Goal: Task Accomplishment & Management: Use online tool/utility

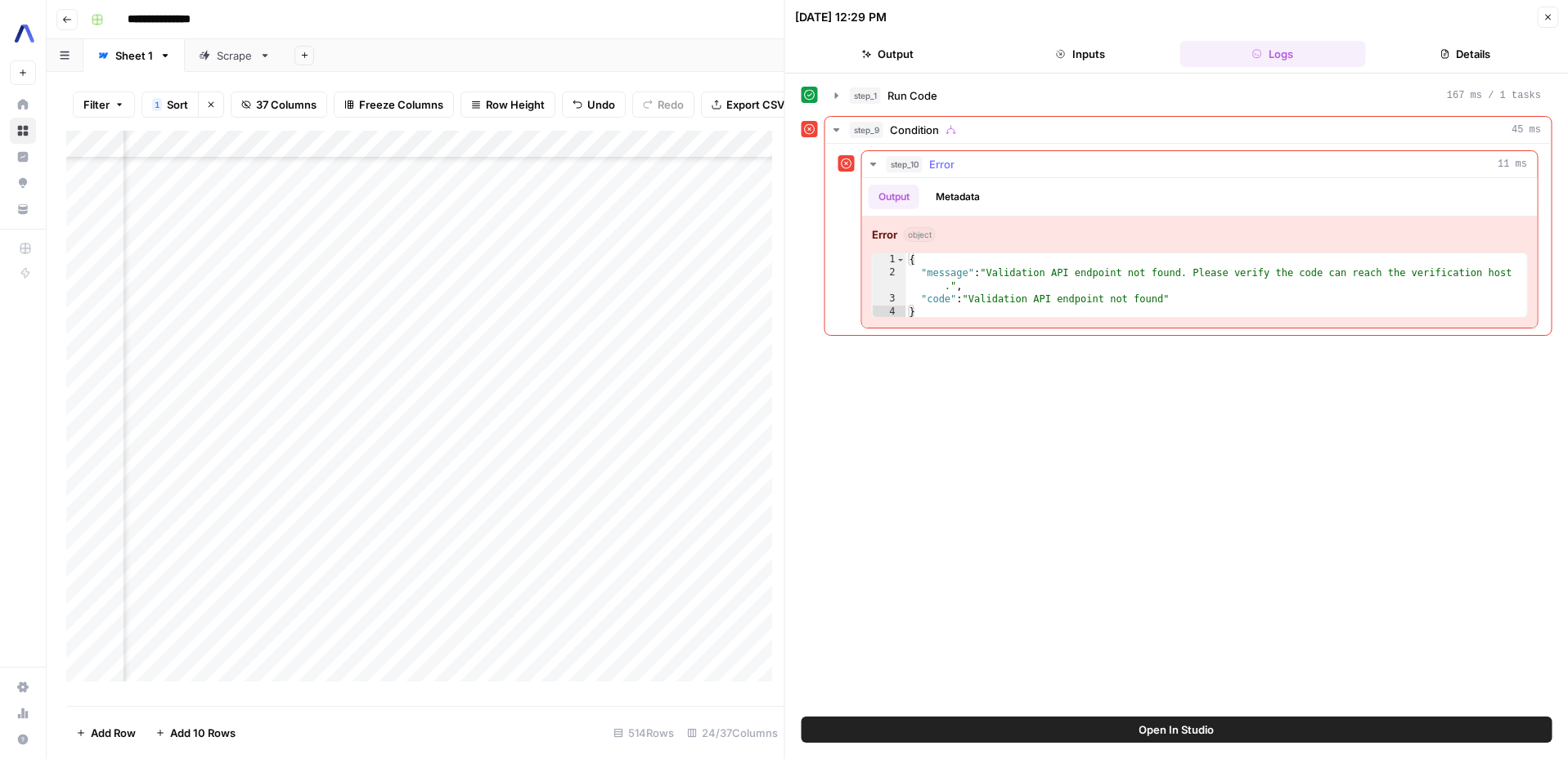
scroll to position [10023, 2102]
click at [1547, 23] on button "Close" at bounding box center [1547, 18] width 22 height 22
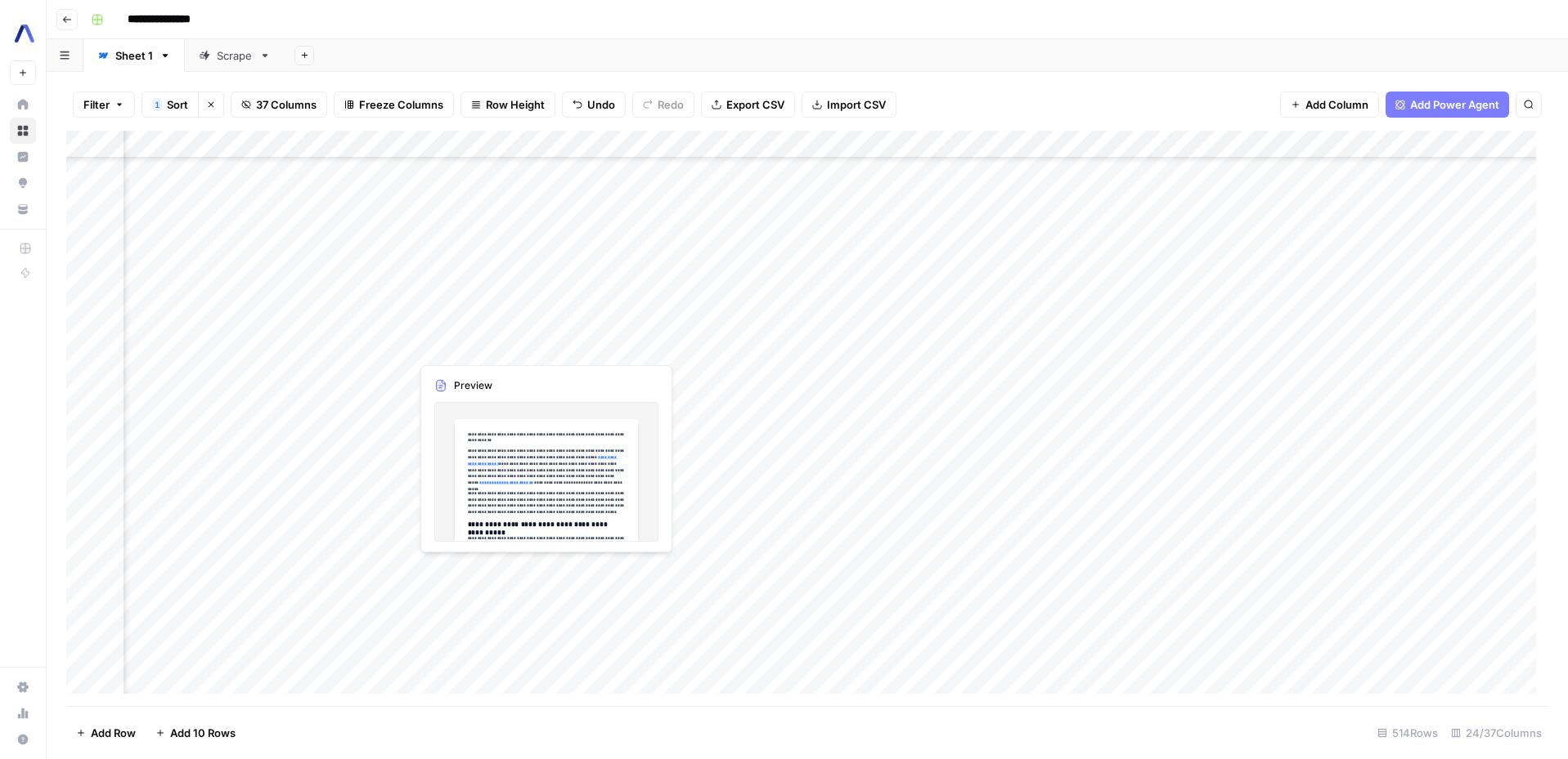
click at [474, 577] on div "Add Column" at bounding box center [808, 418] width 1482 height 576
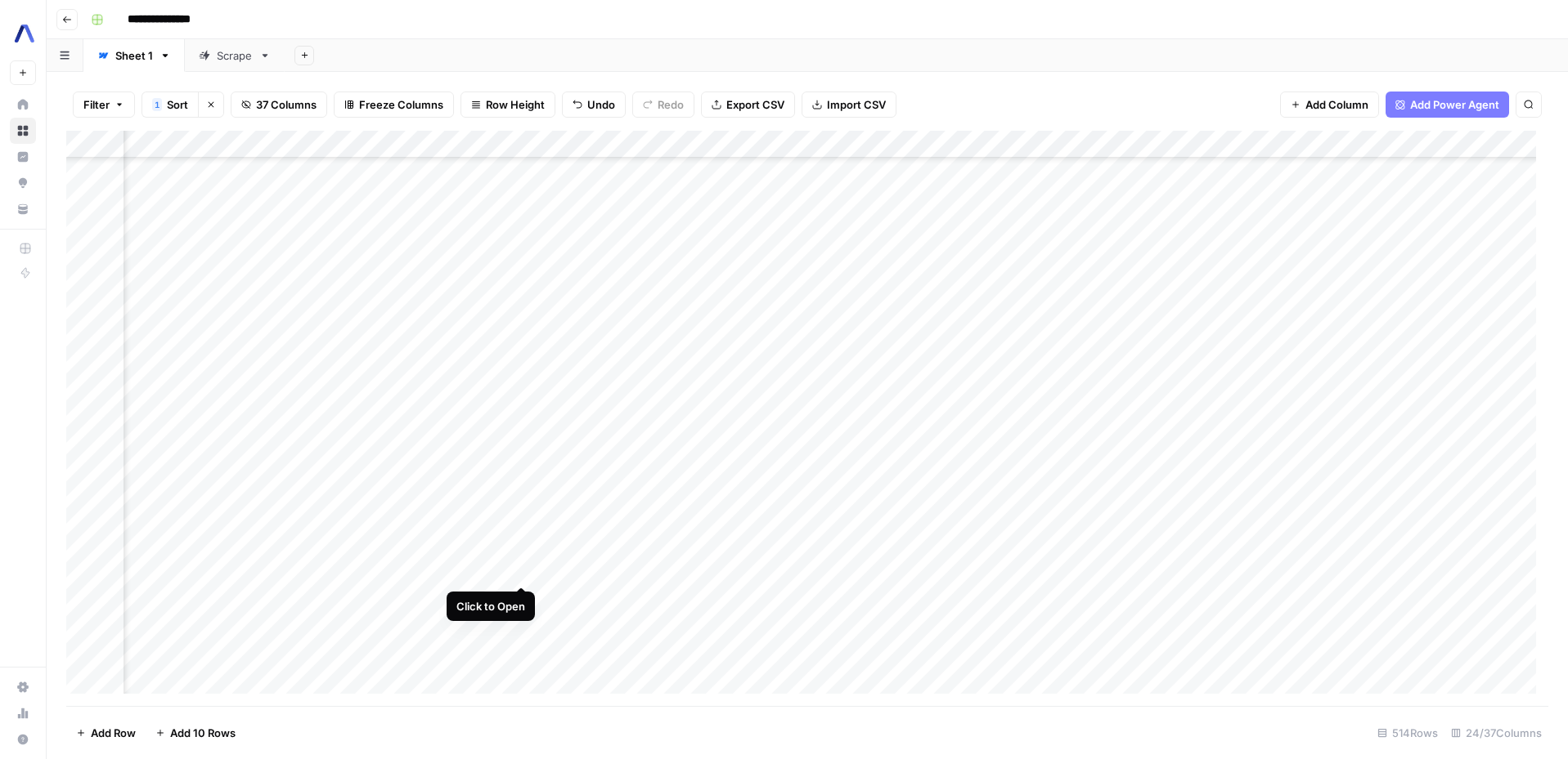
click at [516, 568] on div "Add Column" at bounding box center [808, 418] width 1482 height 576
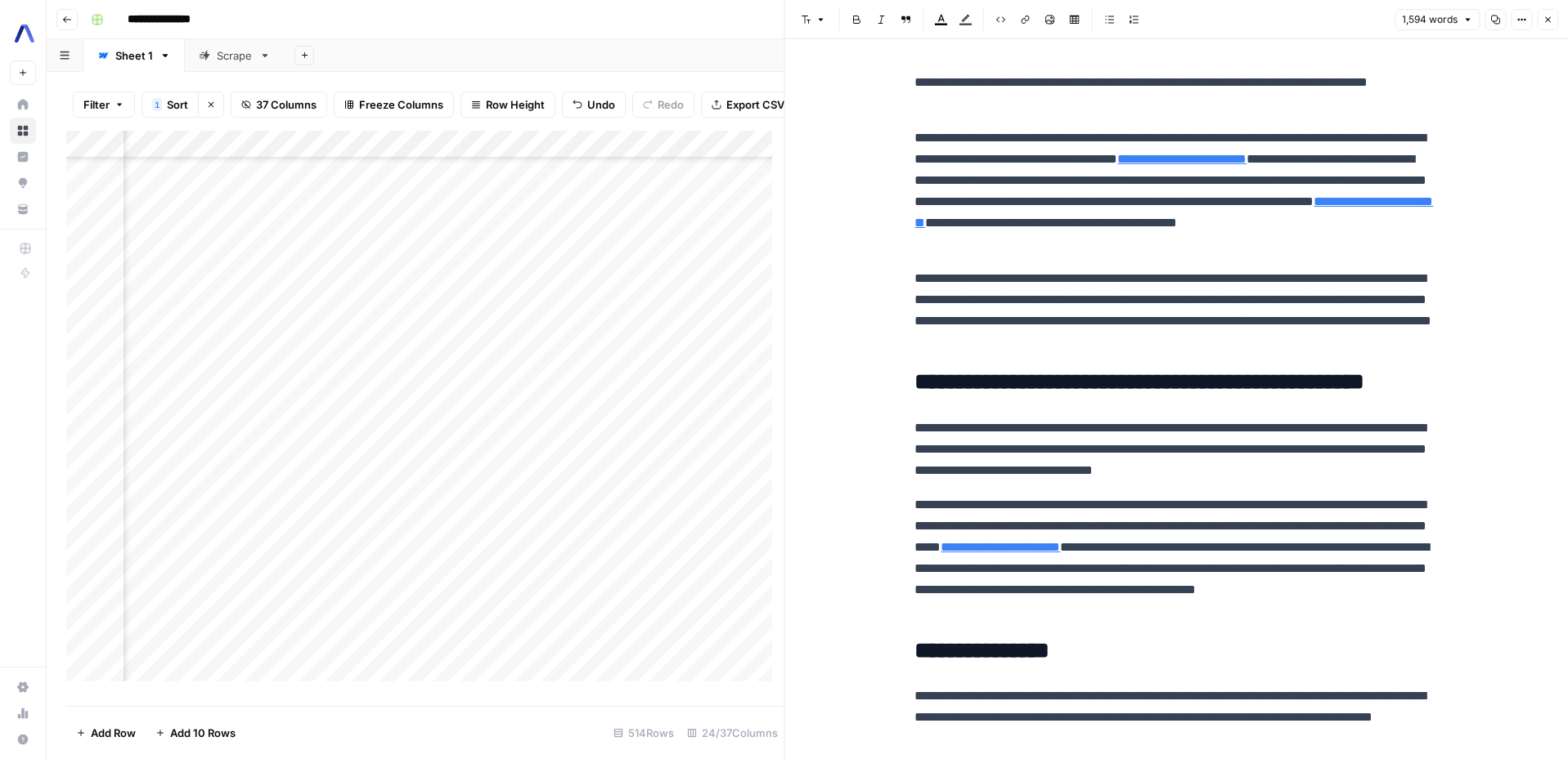
scroll to position [10023, 2852]
click at [1542, 17] on icon "button" at bounding box center [1547, 20] width 10 height 10
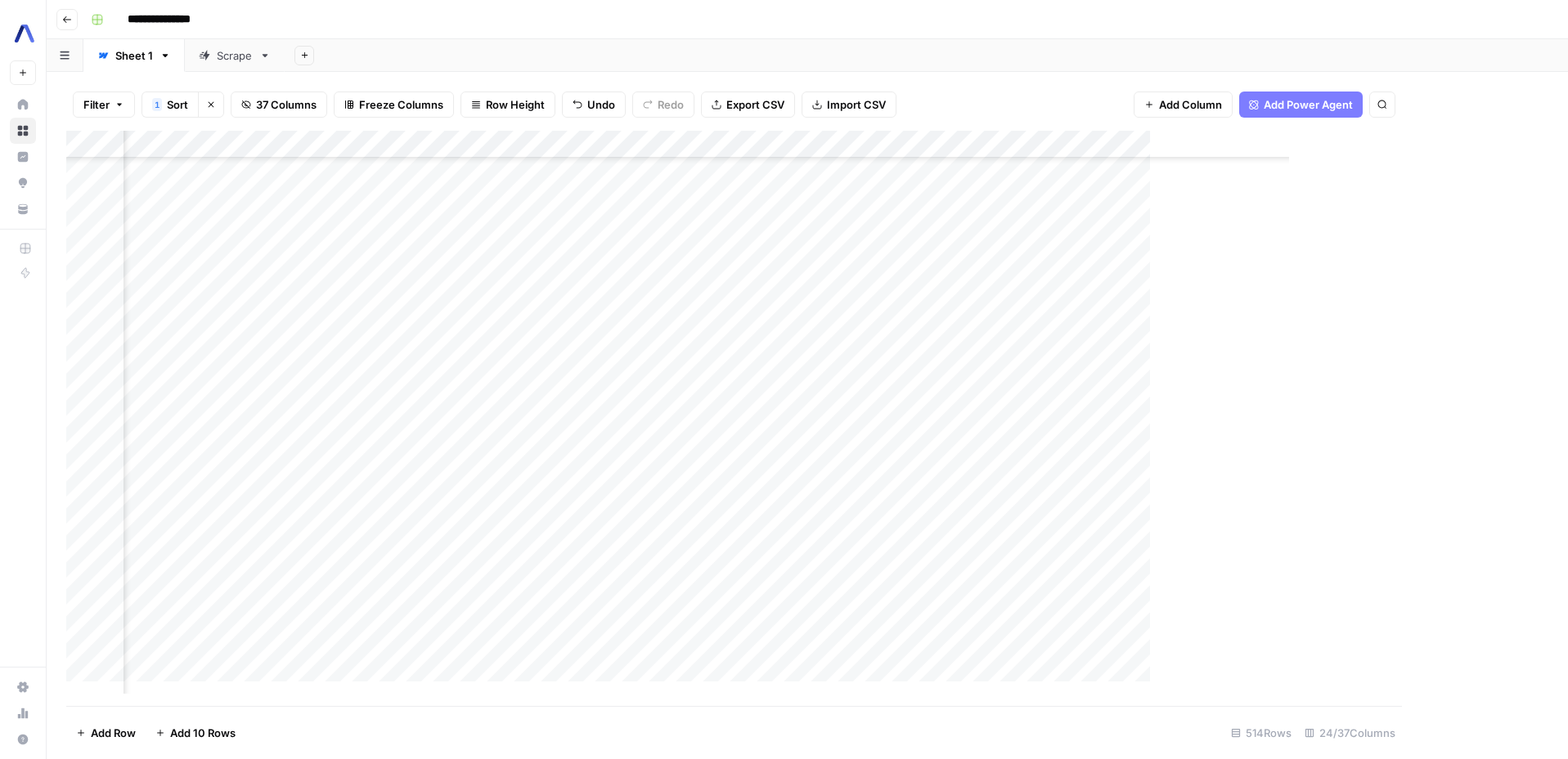
scroll to position [10023, 2775]
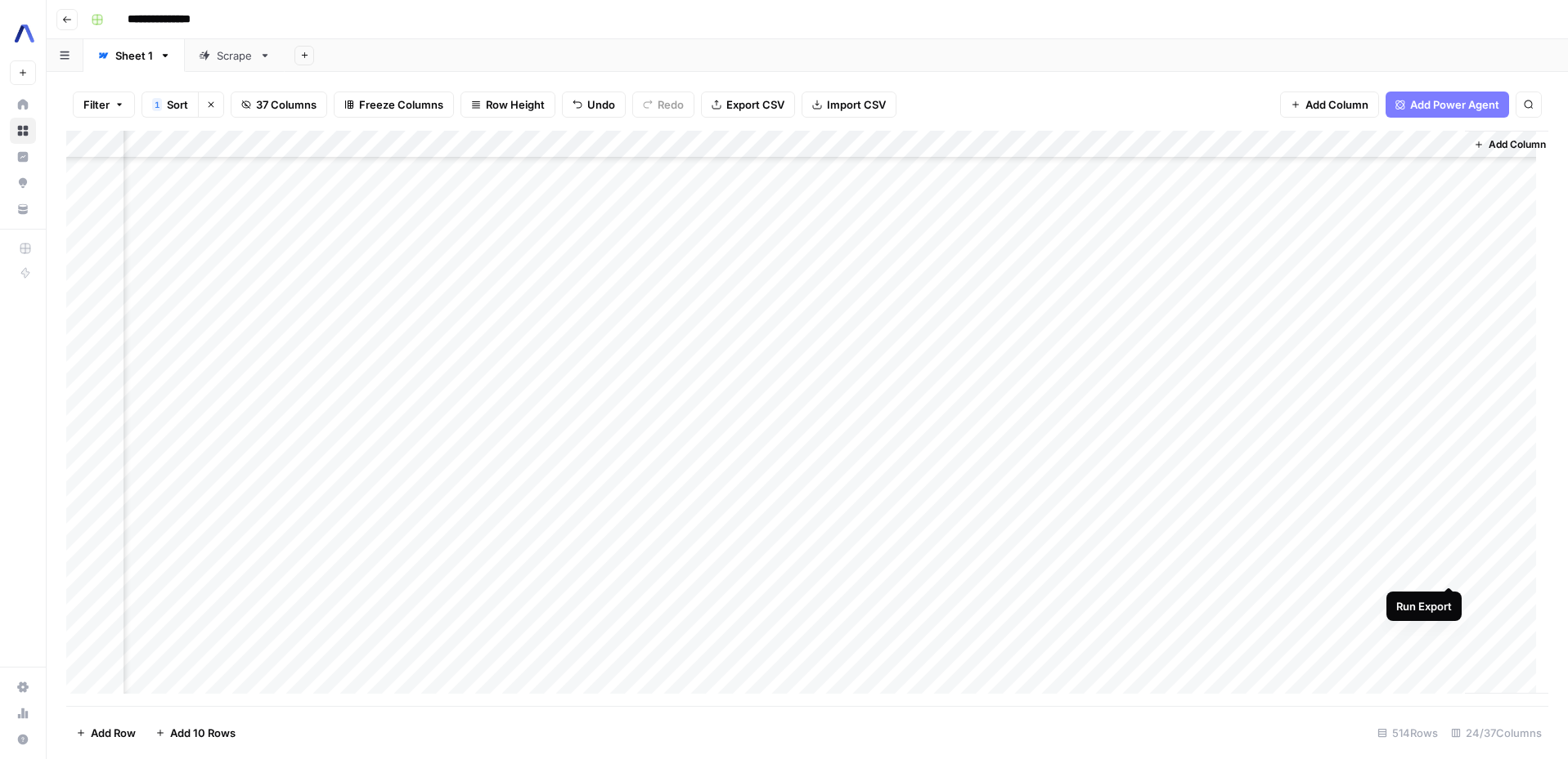
click at [1444, 568] on div "Add Column" at bounding box center [808, 418] width 1482 height 576
click at [681, 569] on div "Add Column" at bounding box center [808, 418] width 1482 height 576
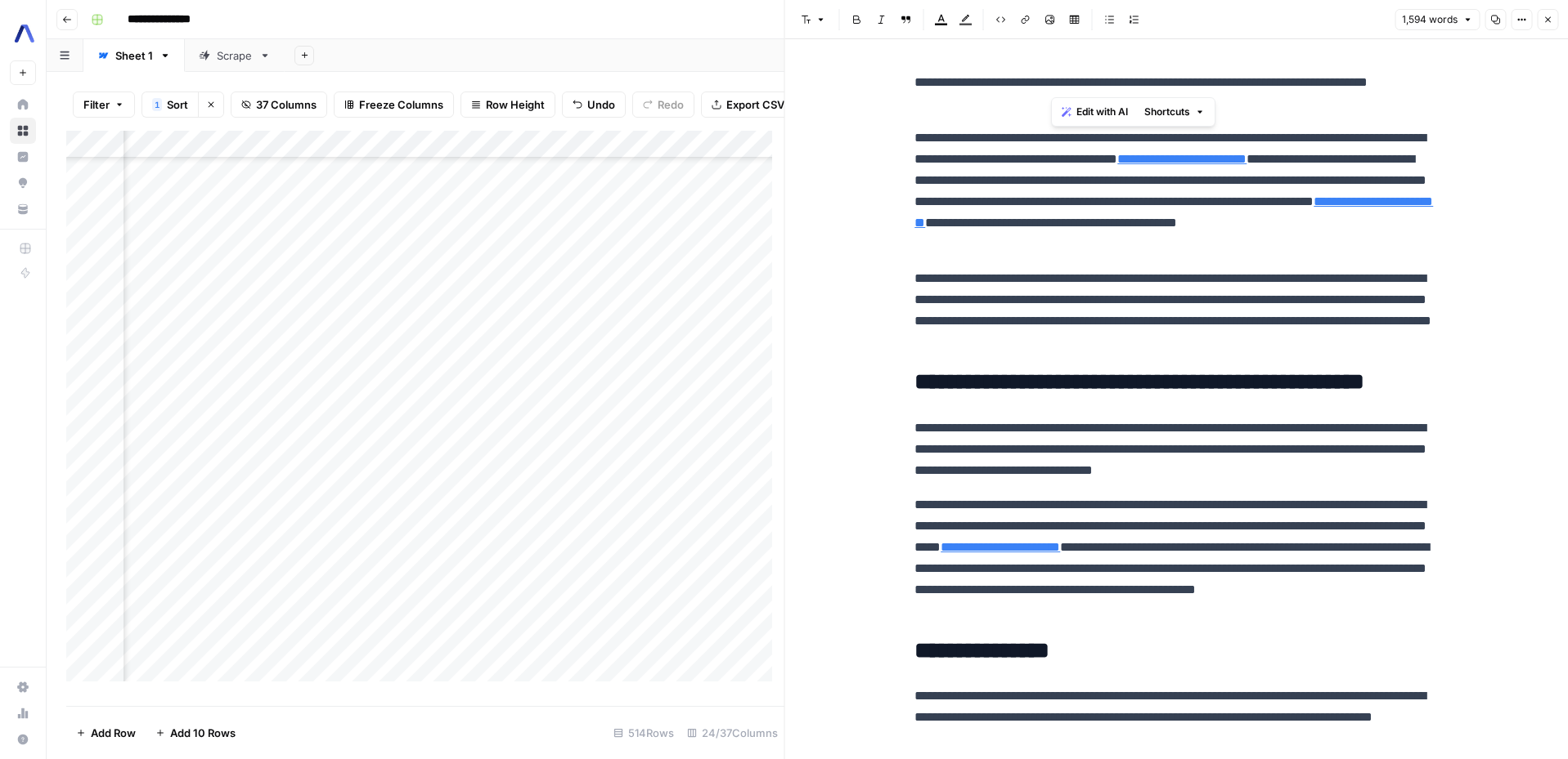
drag, startPoint x: 1180, startPoint y: 79, endPoint x: 1053, endPoint y: 86, distance: 127.2
click at [1053, 86] on p "**********" at bounding box center [1176, 92] width 523 height 42
drag, startPoint x: 967, startPoint y: 108, endPoint x: 913, endPoint y: 93, distance: 56.0
click at [915, 93] on p "**********" at bounding box center [1176, 92] width 523 height 42
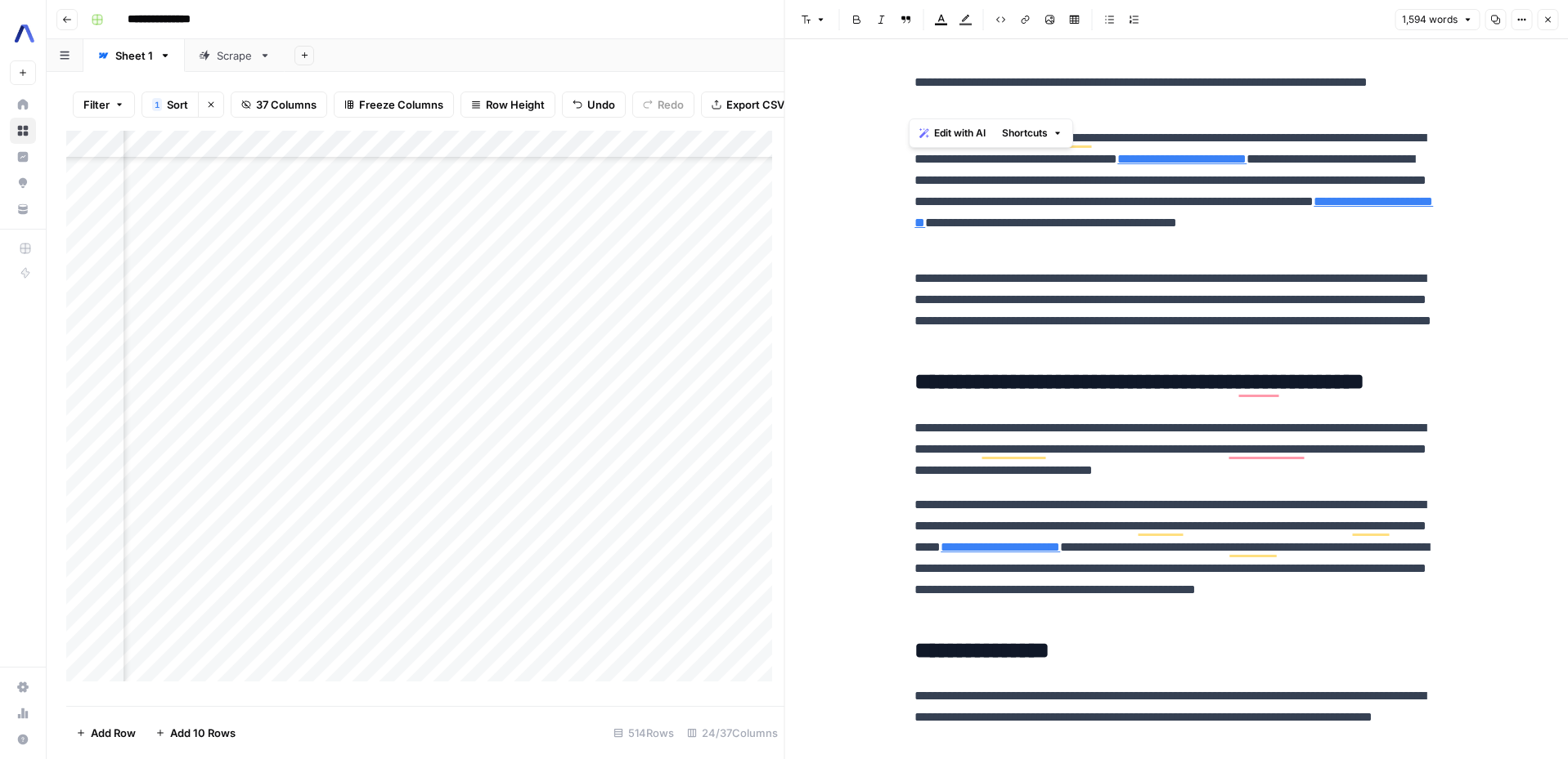
click at [915, 95] on p "**********" at bounding box center [1176, 92] width 523 height 42
drag, startPoint x: 1436, startPoint y: 81, endPoint x: 886, endPoint y: 78, distance: 550.0
copy p "**********"
click at [1555, 16] on button "Close" at bounding box center [1547, 20] width 22 height 22
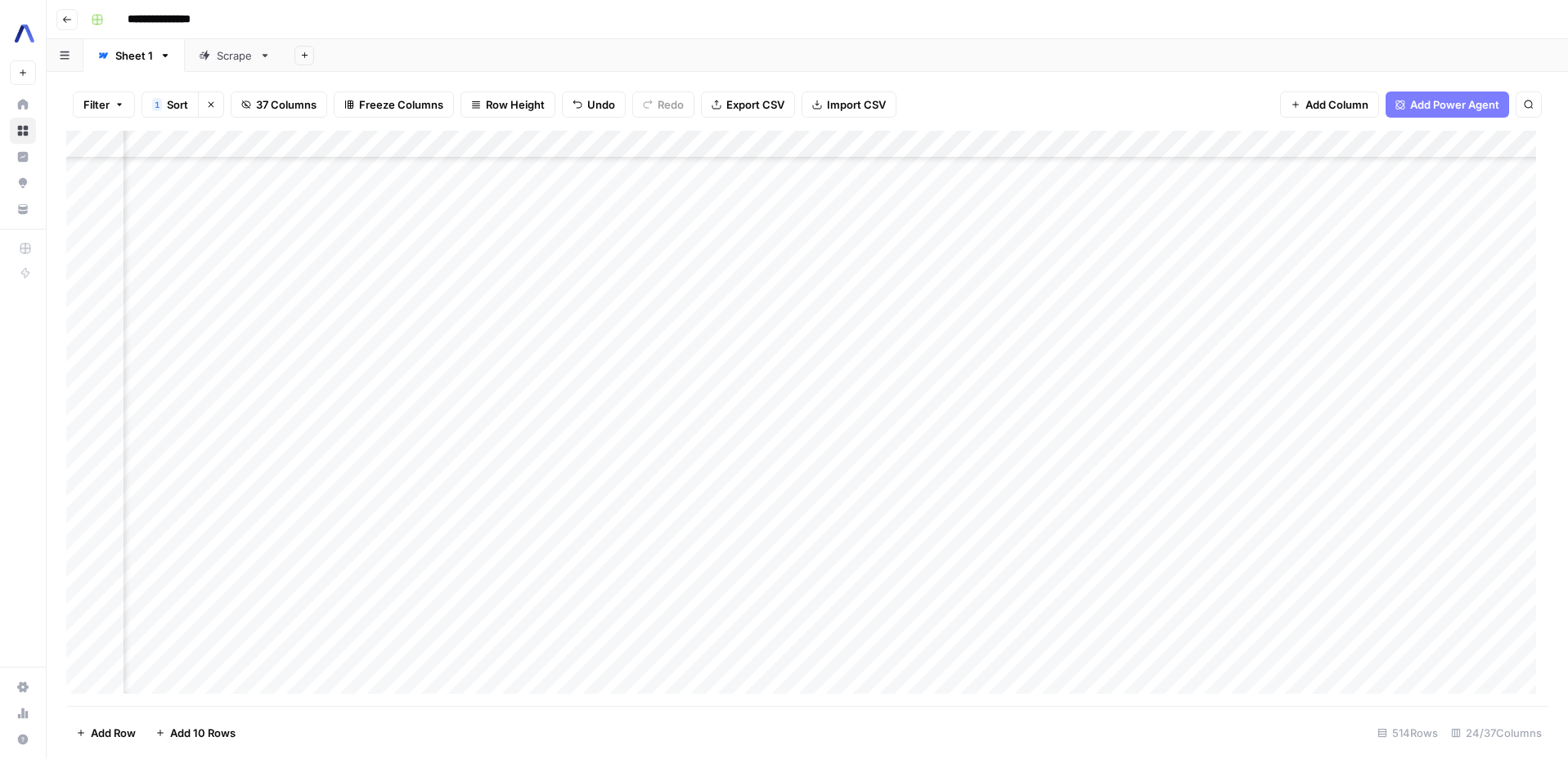
scroll to position [10023, 425]
click at [781, 532] on div "Add Column" at bounding box center [808, 418] width 1482 height 576
click at [547, 542] on div "Add Column" at bounding box center [808, 418] width 1482 height 576
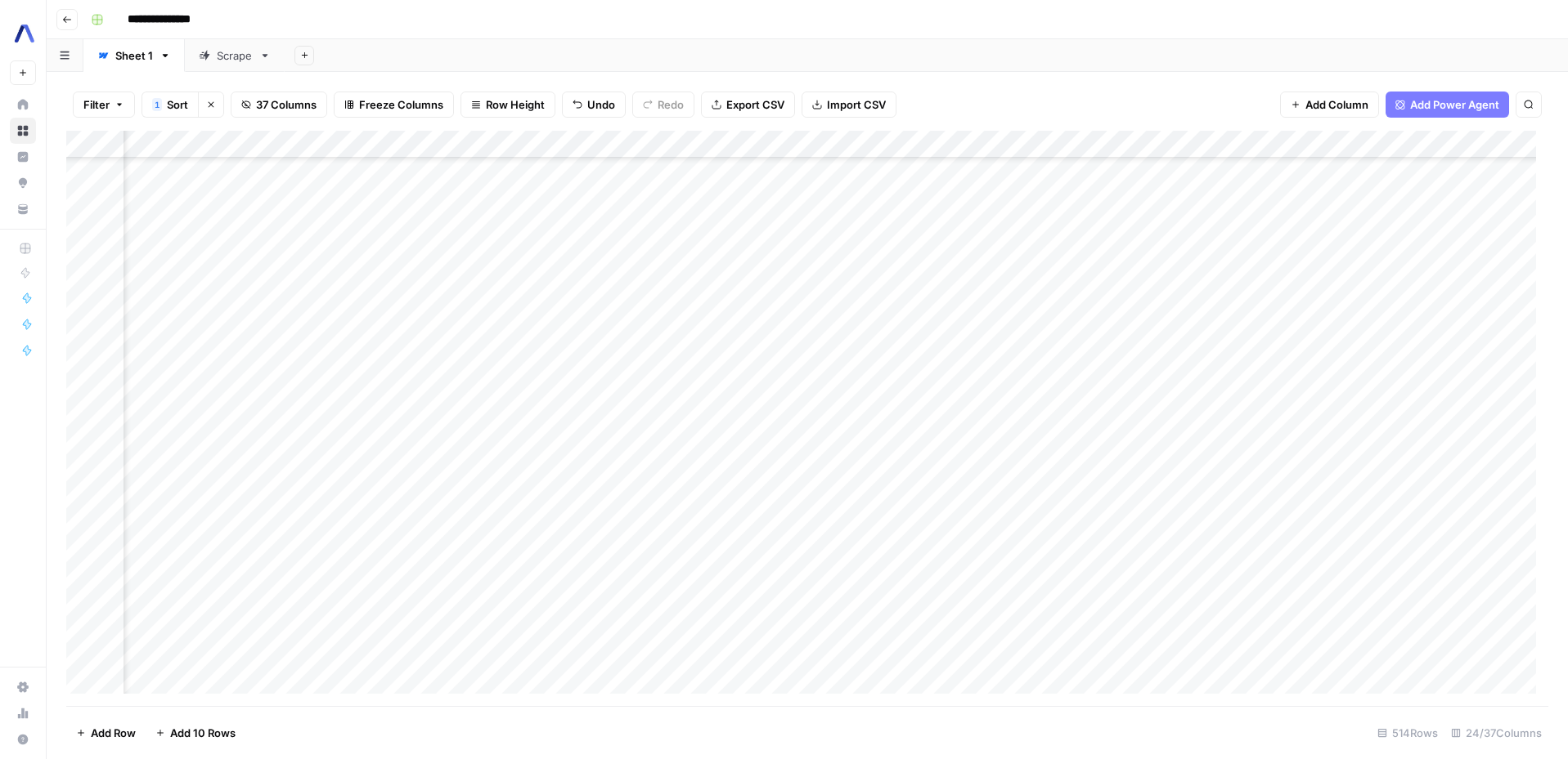
click at [1026, 539] on div "Add Column" at bounding box center [808, 418] width 1482 height 576
click at [582, 540] on div "Add Column" at bounding box center [808, 418] width 1482 height 576
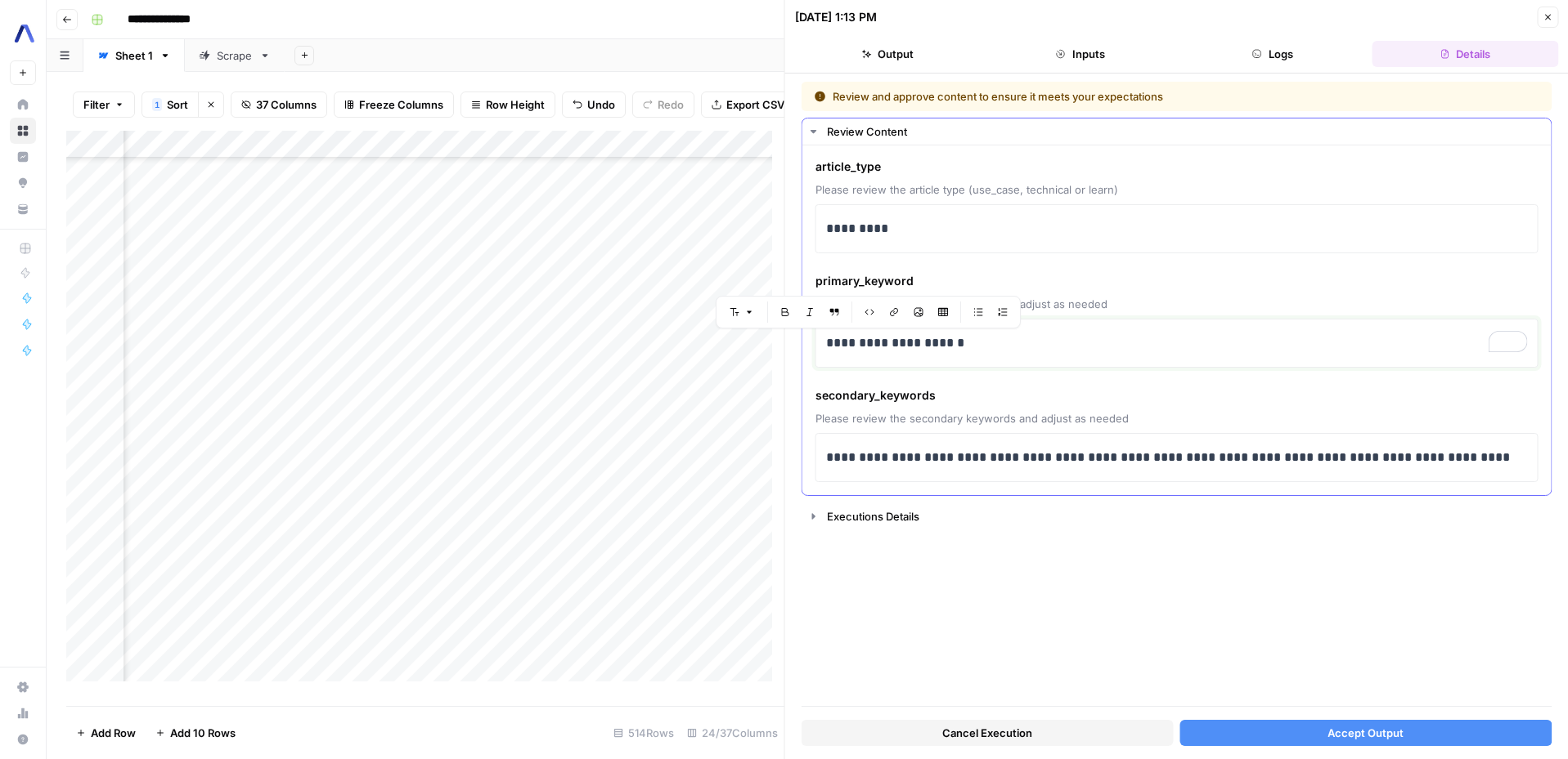
drag, startPoint x: 912, startPoint y: 346, endPoint x: 804, endPoint y: 351, distance: 108.1
click at [804, 351] on div "**********" at bounding box center [1177, 320] width 750 height 350
click at [826, 348] on p "**********" at bounding box center [1176, 343] width 702 height 22
click at [1487, 462] on p "**********" at bounding box center [1176, 458] width 702 height 22
click at [1368, 725] on span "Accept Output" at bounding box center [1366, 733] width 77 height 17
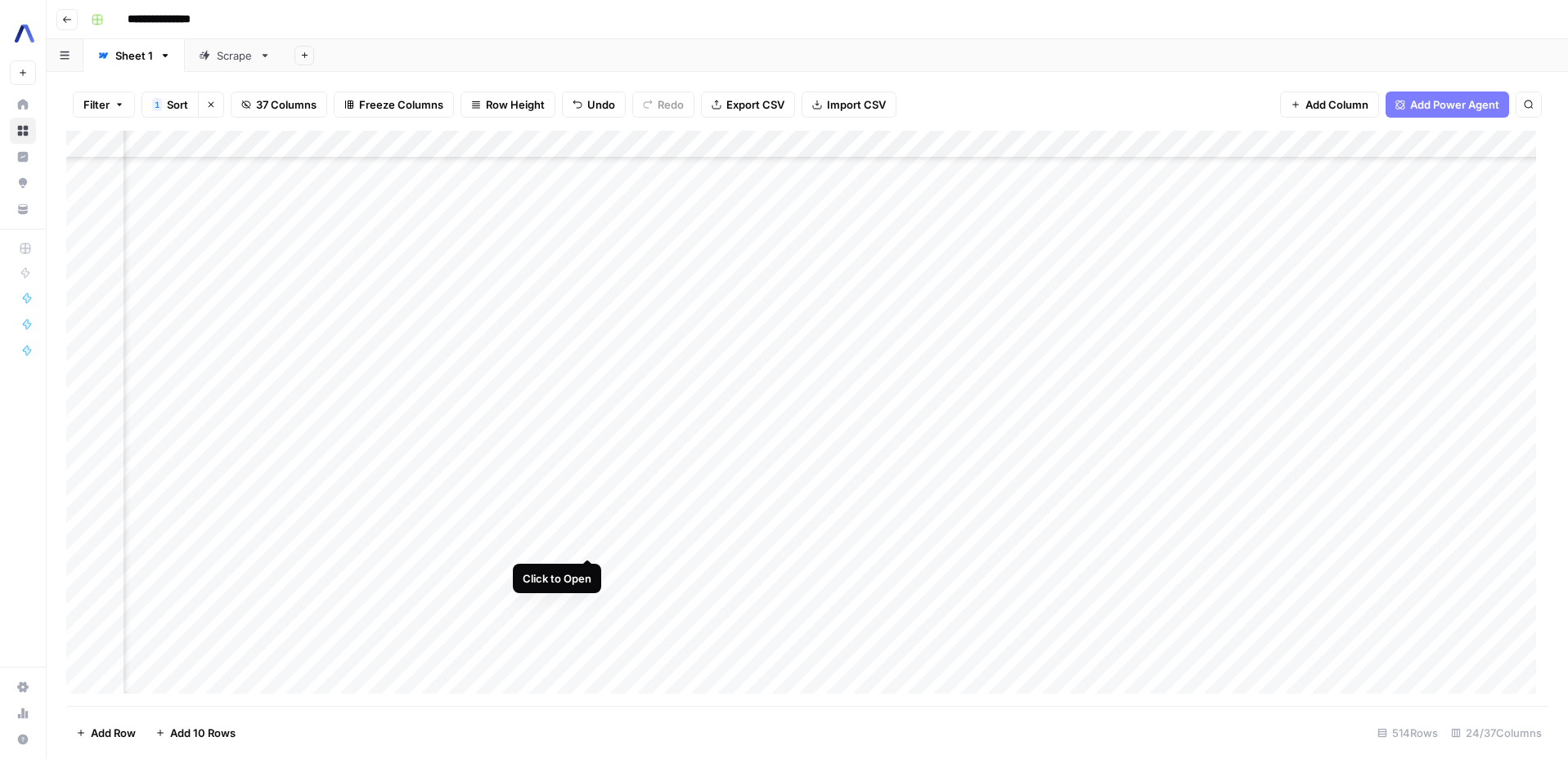
click at [589, 538] on div "Add Column" at bounding box center [808, 418] width 1482 height 576
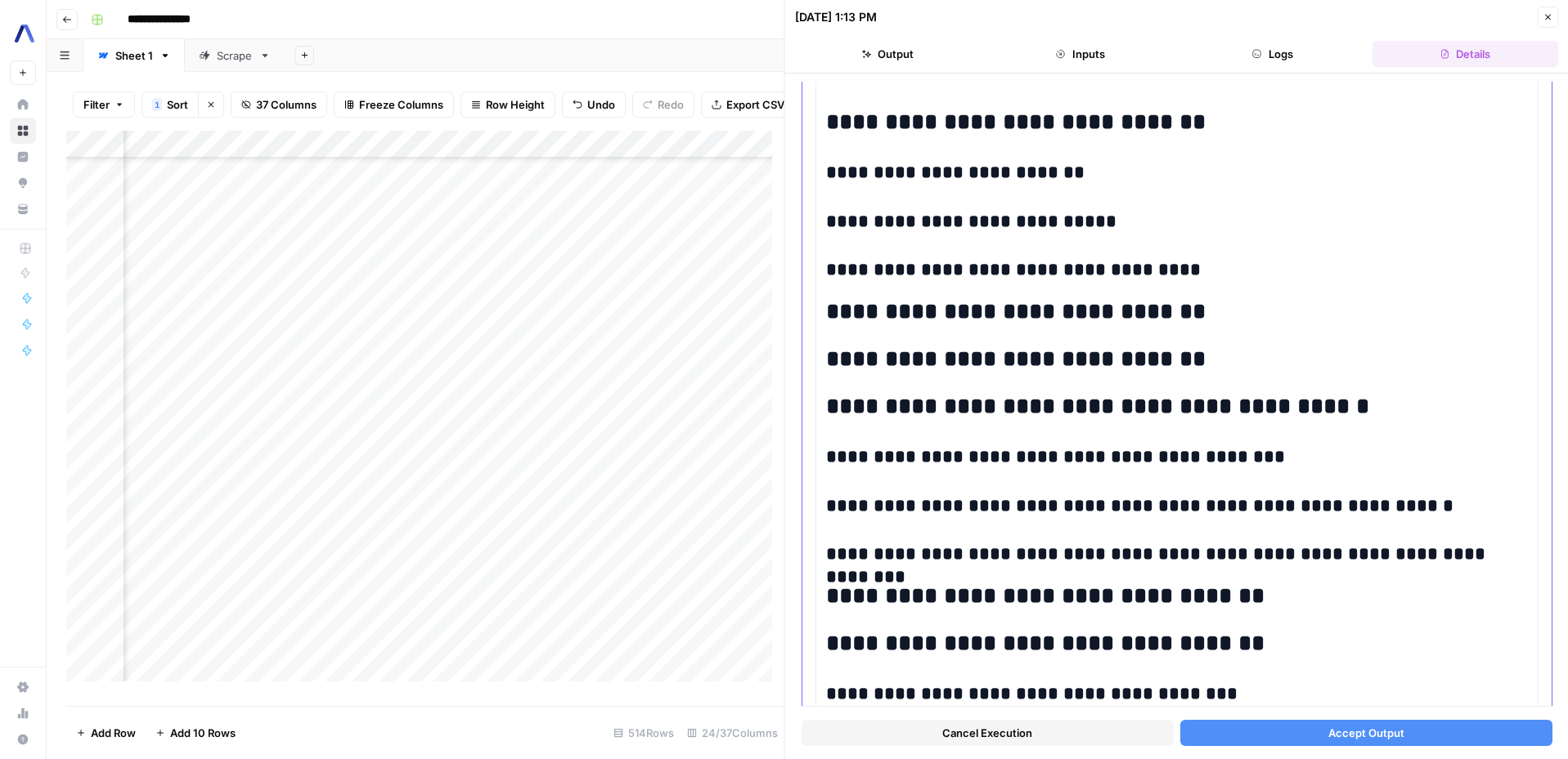
scroll to position [5018, 0]
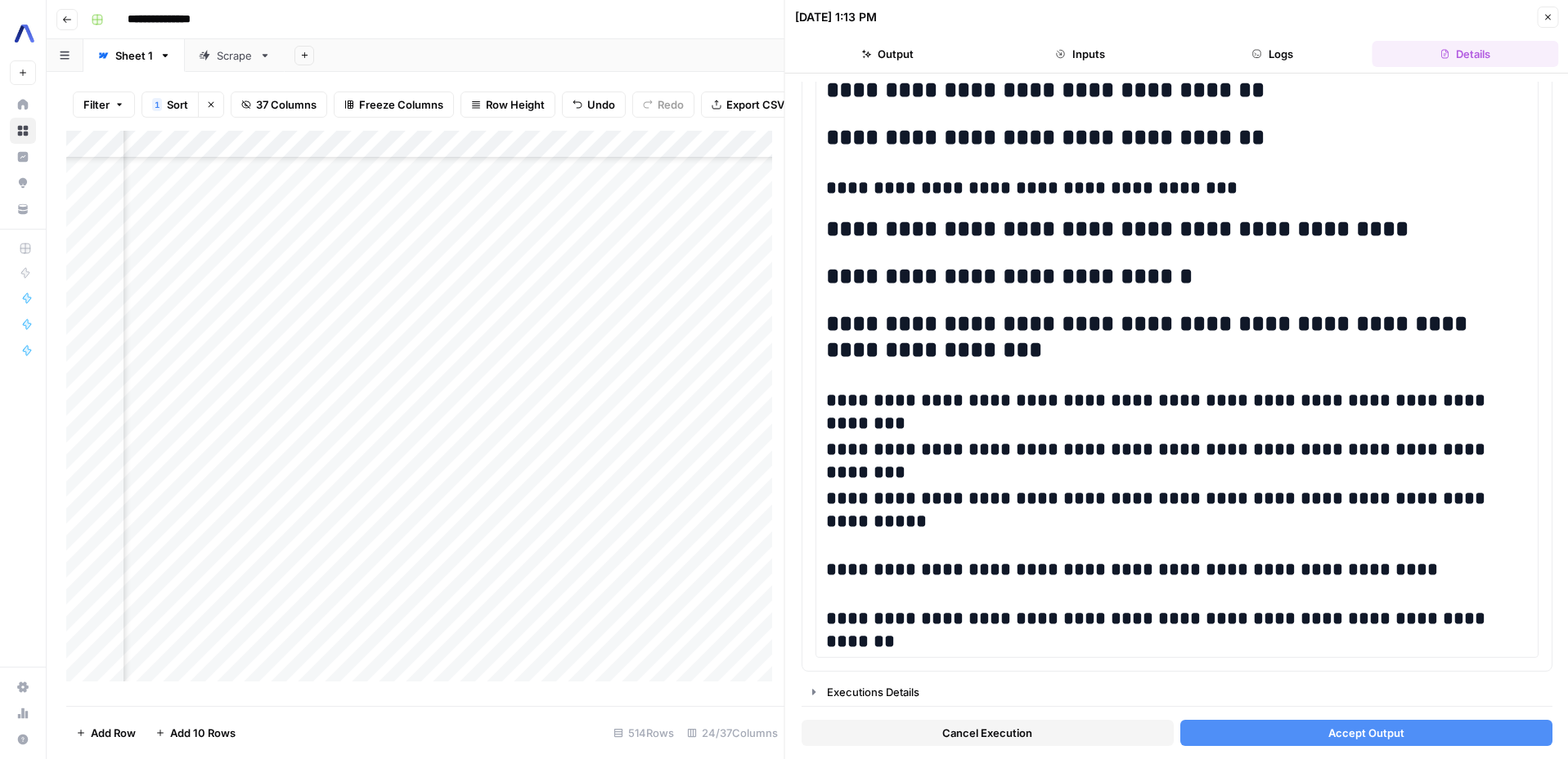
click at [1308, 737] on button "Accept Output" at bounding box center [1365, 733] width 372 height 26
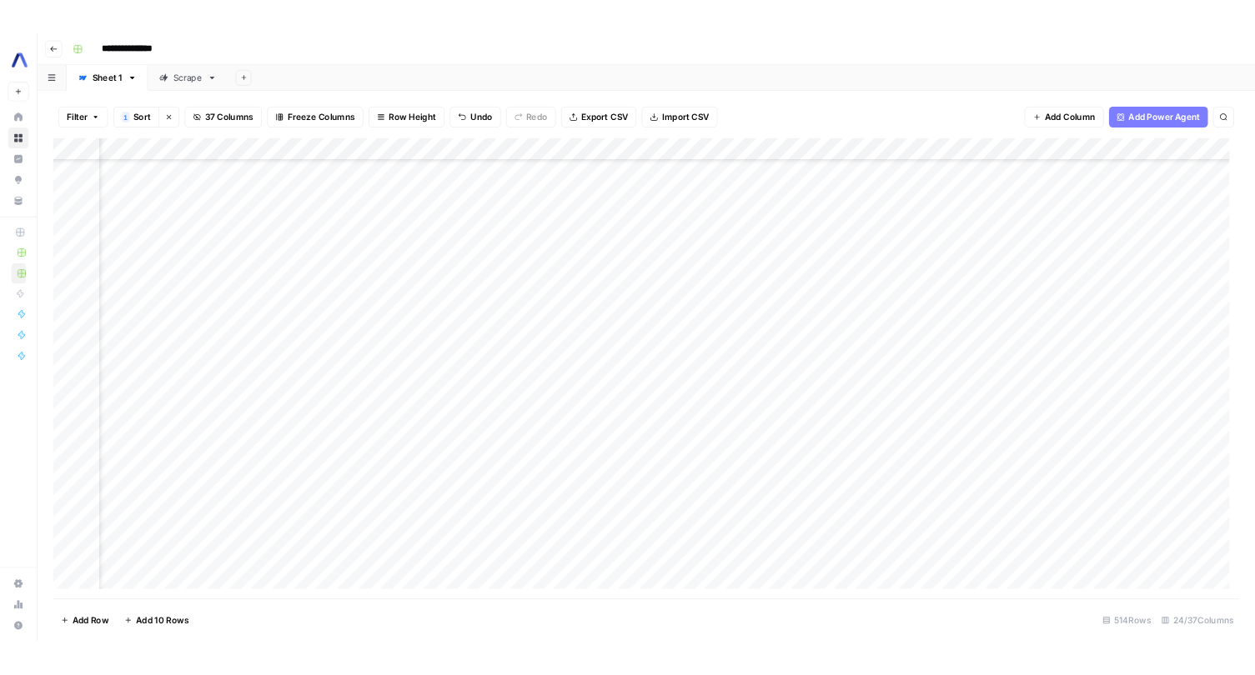
scroll to position [10221, 1995]
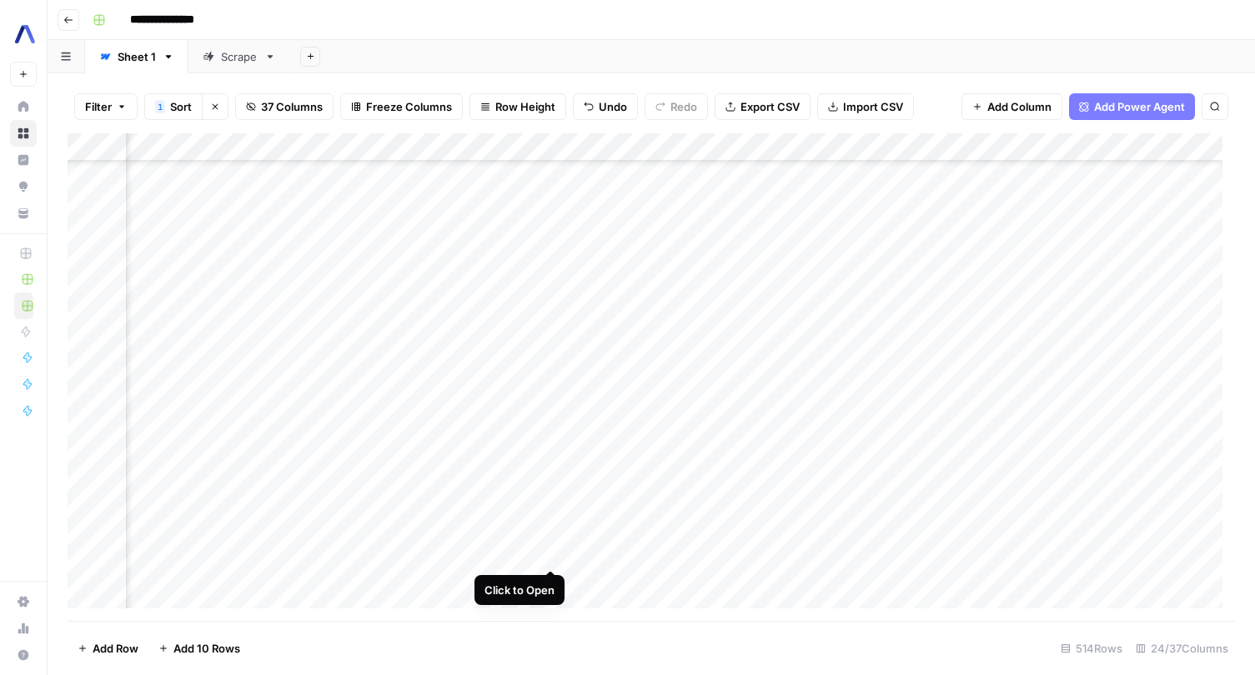
click at [548, 552] on div "Add Column" at bounding box center [651, 377] width 1167 height 488
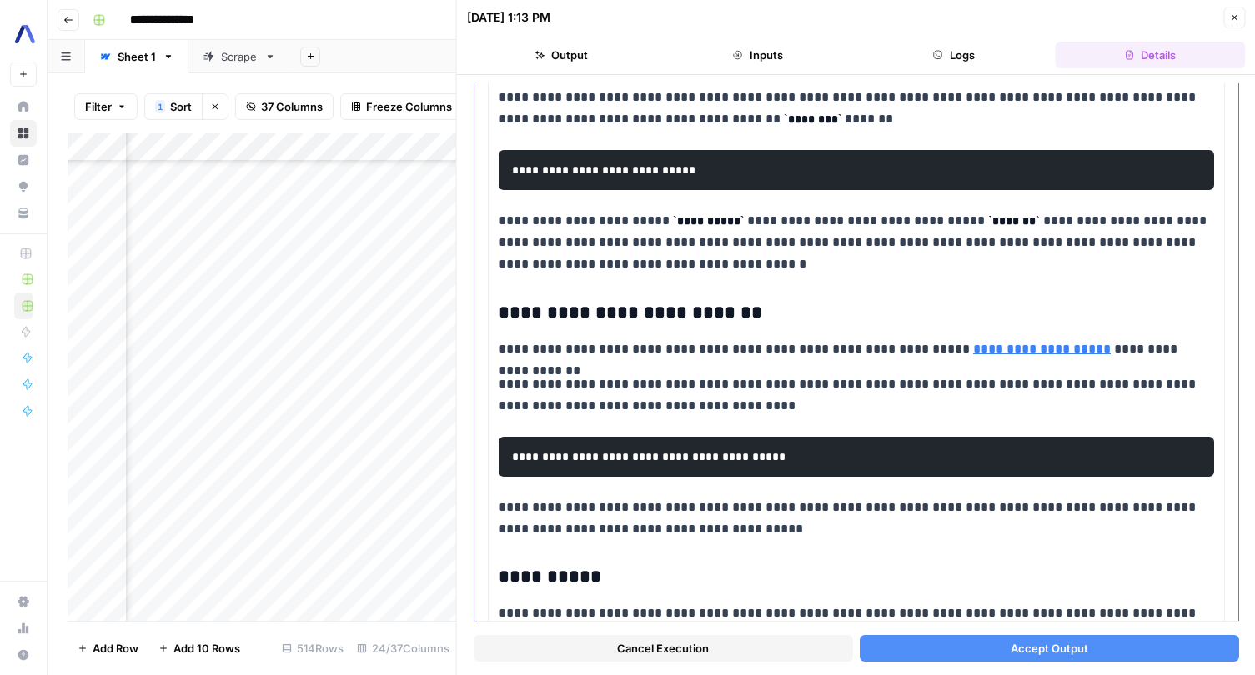
scroll to position [3820, 0]
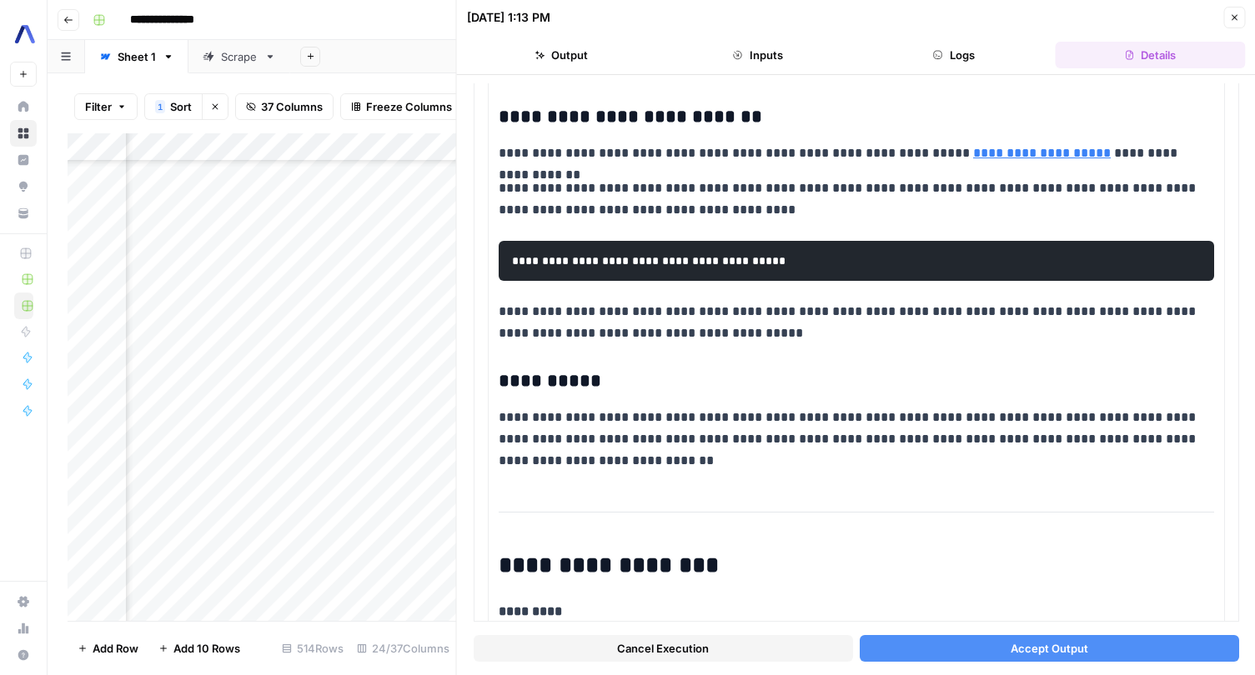
click at [962, 644] on button "Accept Output" at bounding box center [1048, 648] width 379 height 27
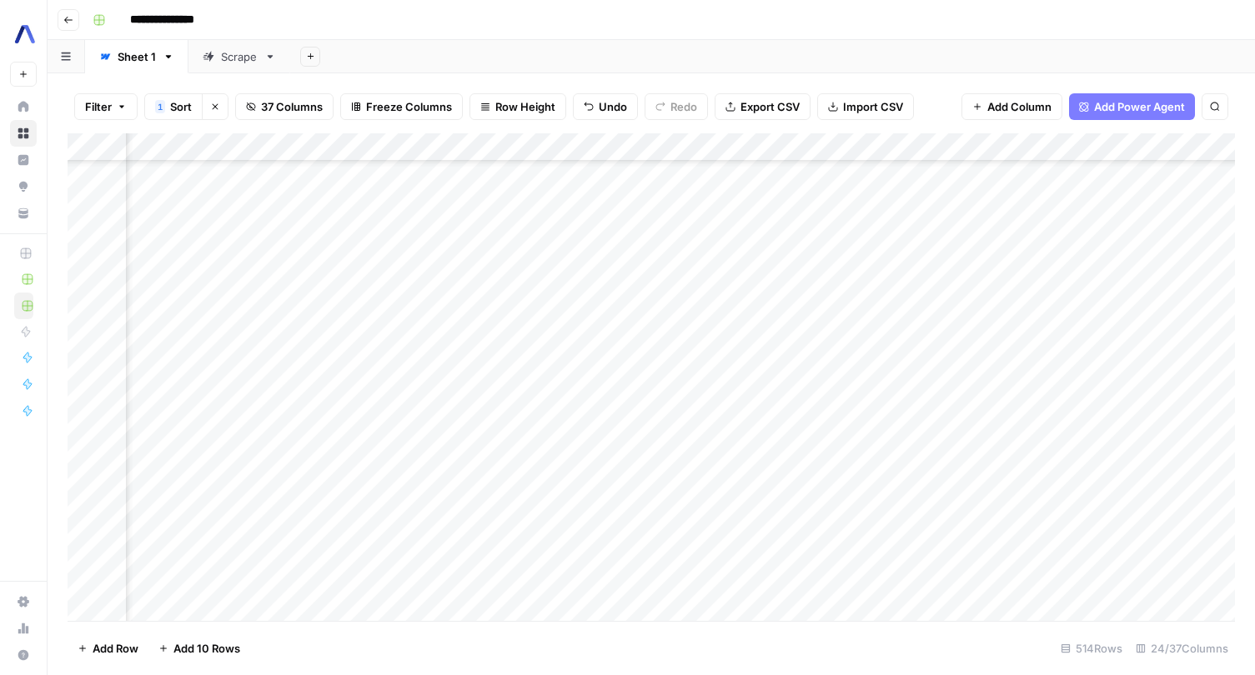
scroll to position [10312, 2527]
click at [894, 485] on div "Add Column" at bounding box center [651, 377] width 1167 height 488
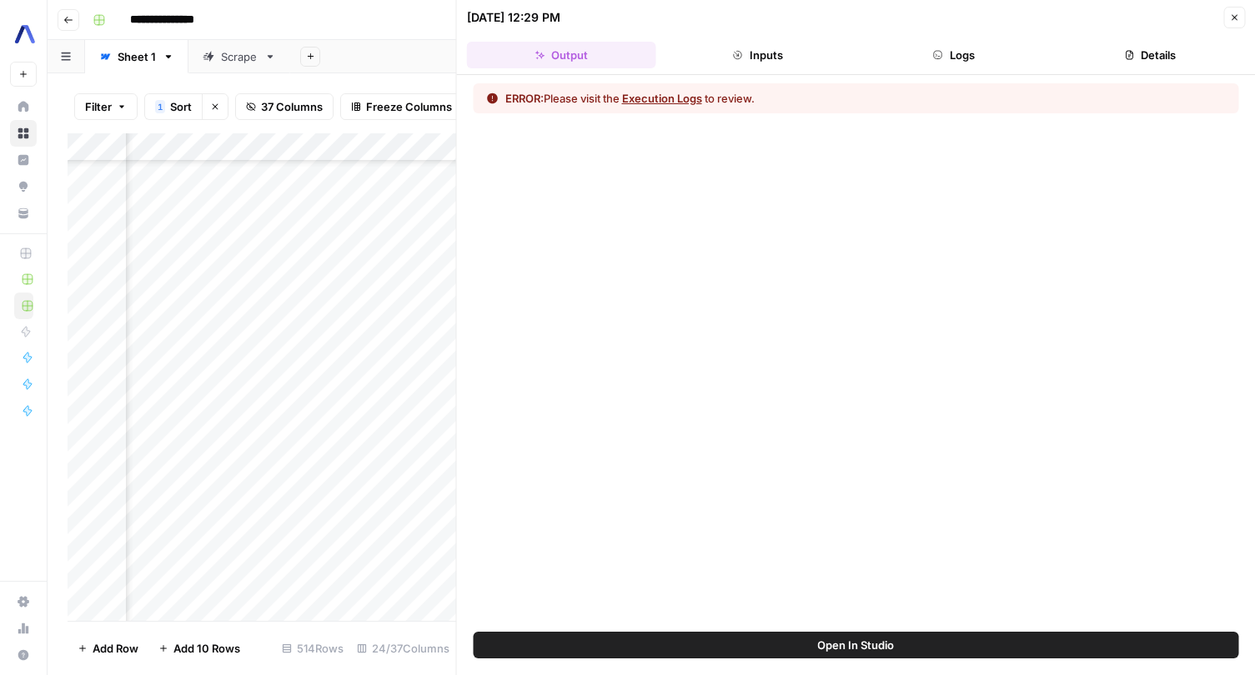
click at [1235, 18] on icon "button" at bounding box center [1234, 18] width 6 height 6
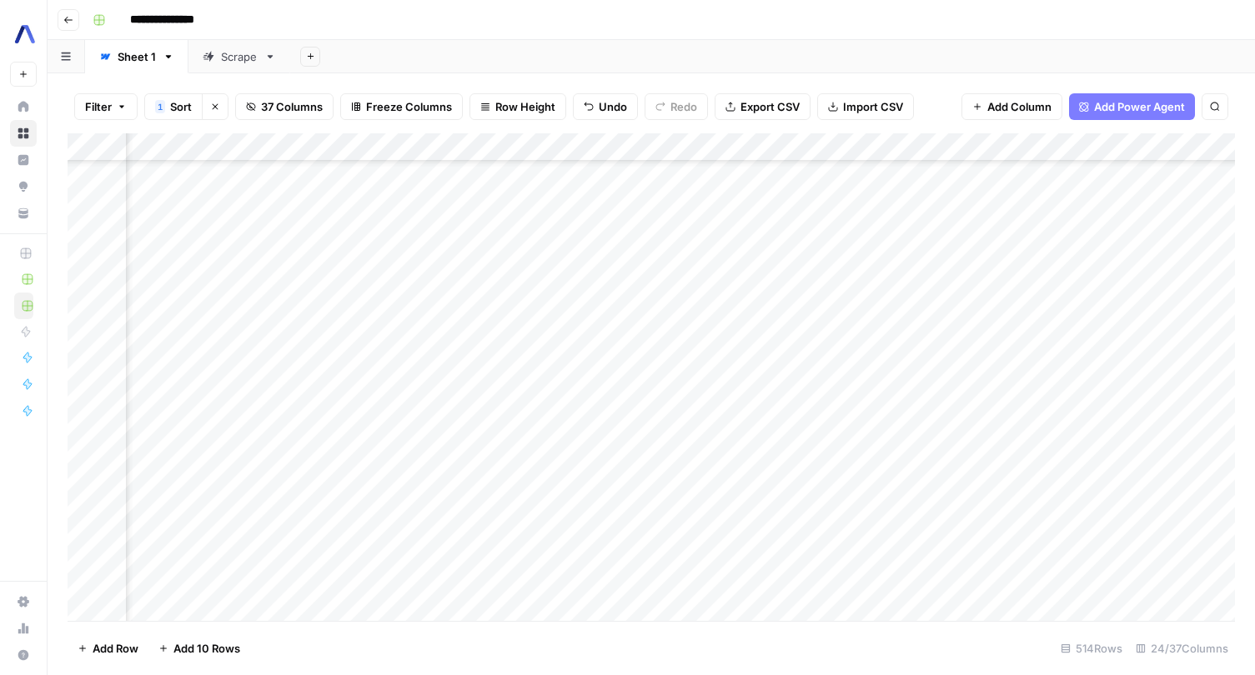
scroll to position [10336, 1997]
click at [523, 437] on div "Add Column" at bounding box center [651, 377] width 1167 height 488
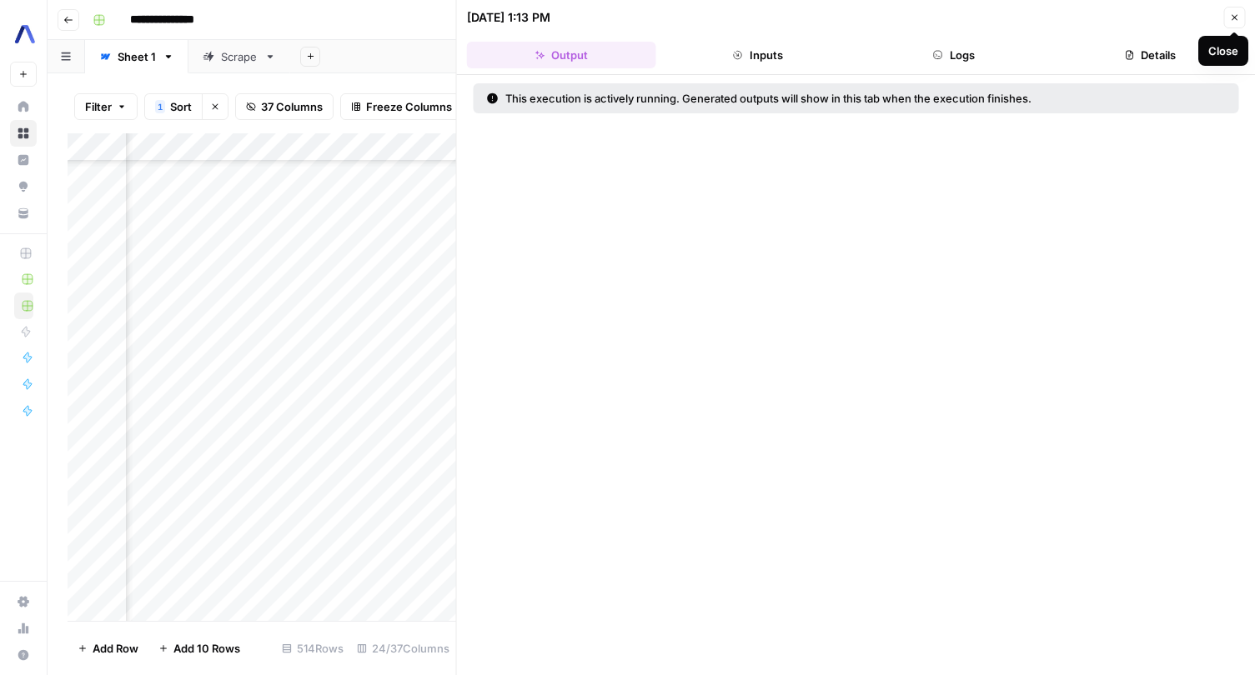
click at [1237, 20] on icon "button" at bounding box center [1234, 18] width 10 height 10
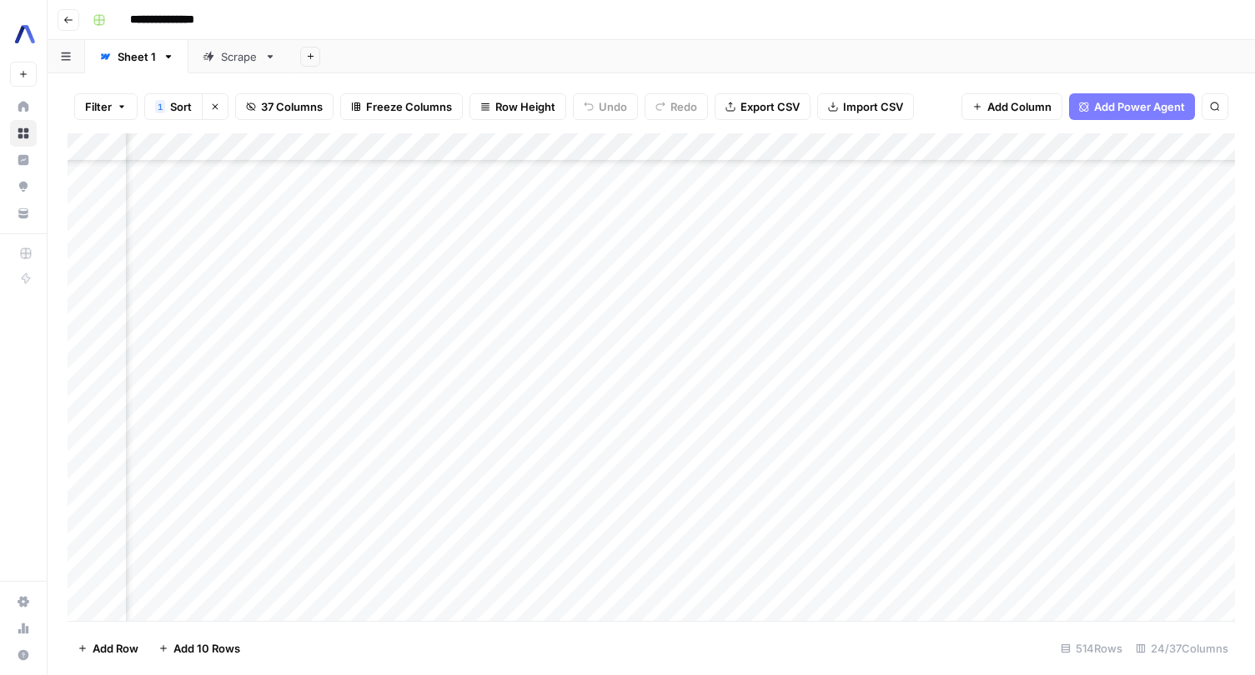
scroll to position [10464, 516]
click at [856, 313] on div "Add Column" at bounding box center [651, 377] width 1167 height 488
click at [626, 308] on div "Add Column" at bounding box center [651, 377] width 1167 height 488
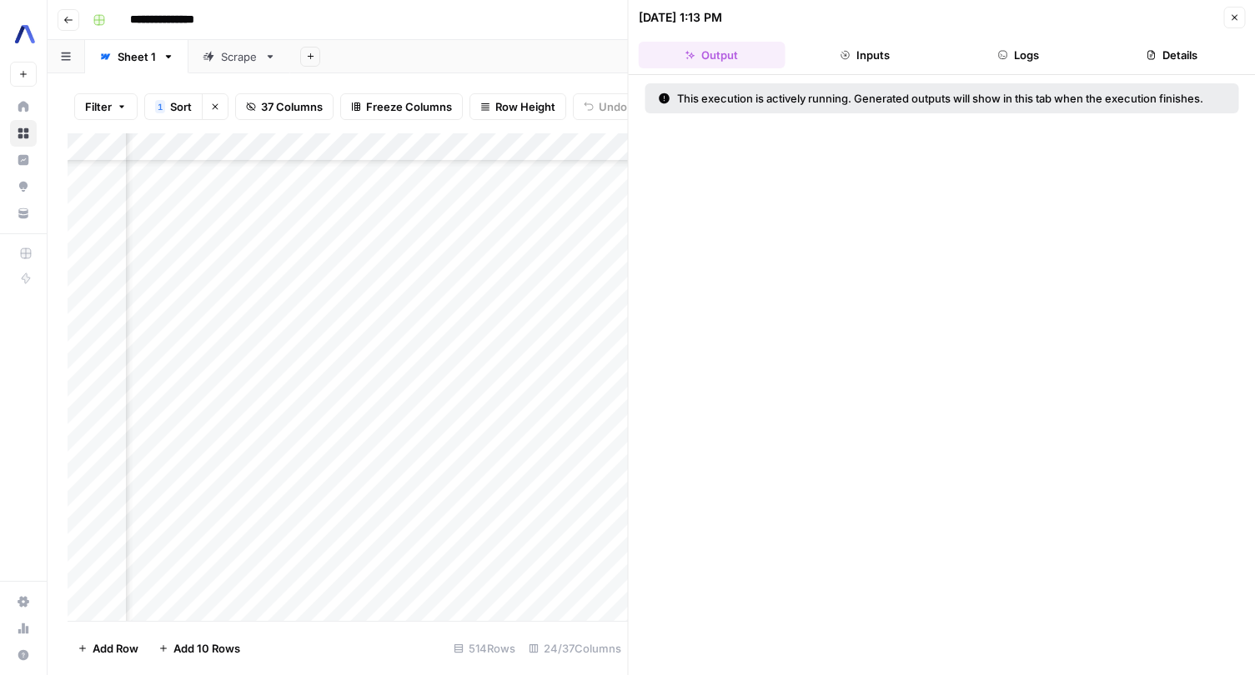
click at [885, 94] on div "This execution is actively running. Generated outputs will show in this tab whe…" at bounding box center [936, 98] width 555 height 17
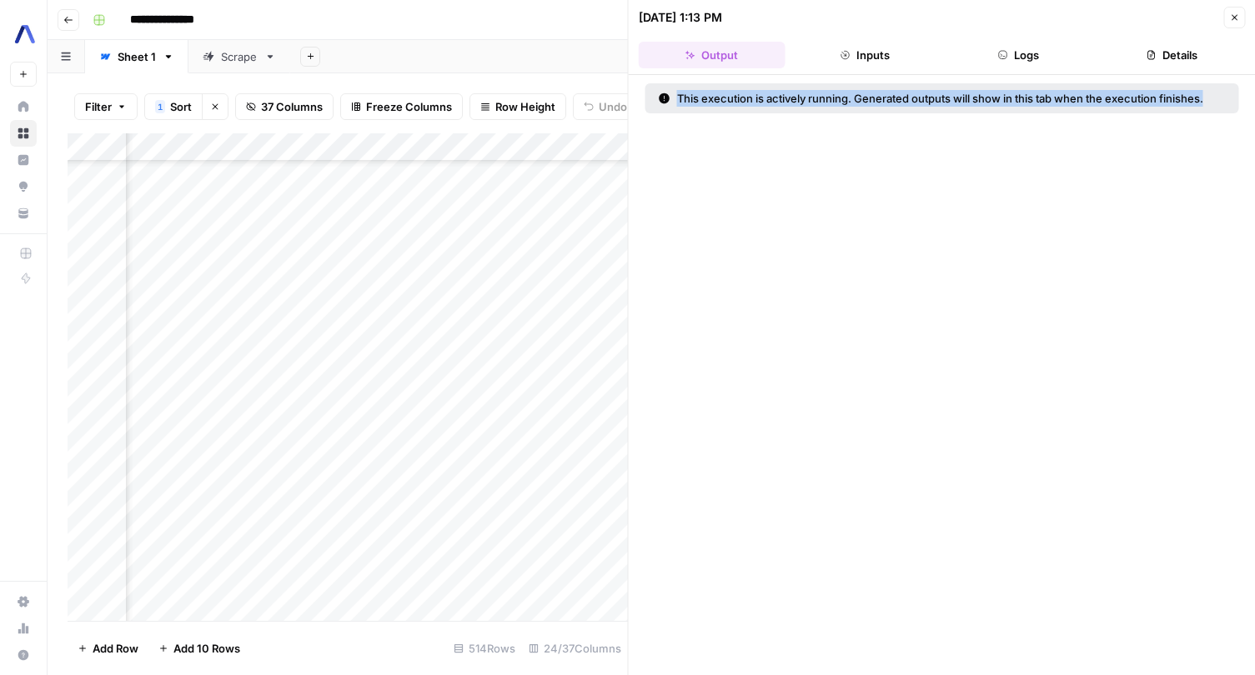
click at [885, 94] on div "This execution is actively running. Generated outputs will show in this tab whe…" at bounding box center [936, 98] width 555 height 17
click at [872, 66] on button "Inputs" at bounding box center [864, 55] width 147 height 27
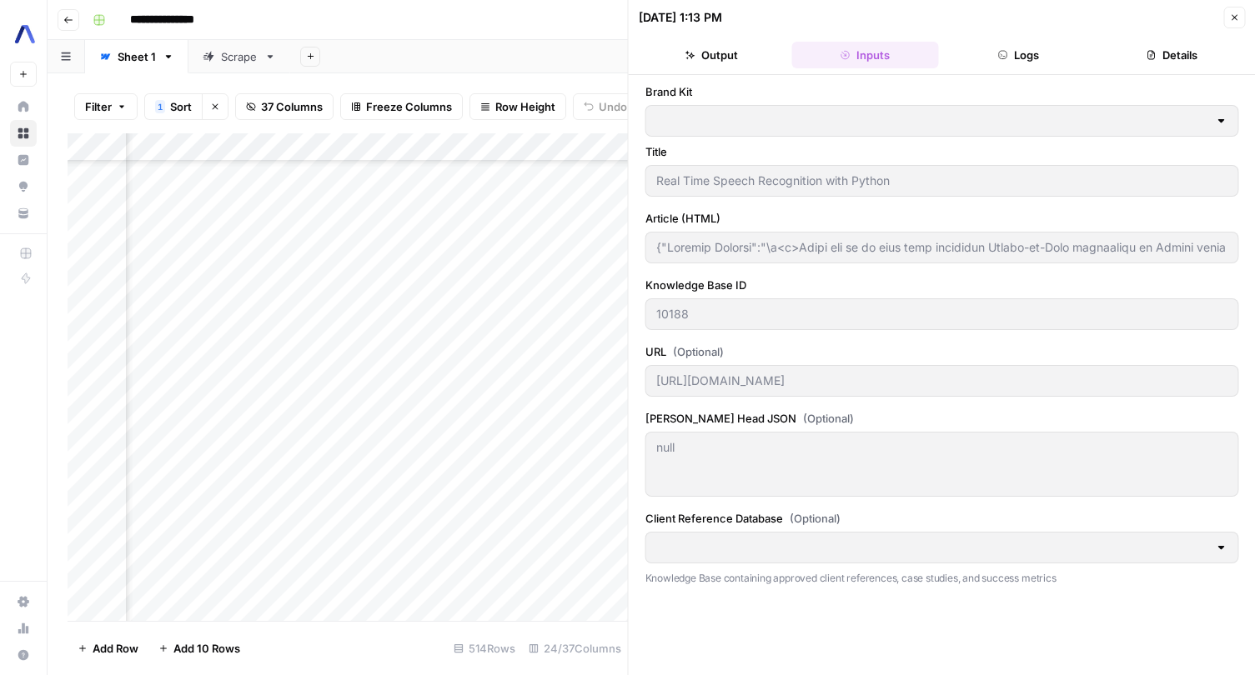
type input "AAI Clients to Reference"
type input "AssemblyAI"
click at [791, 42] on button "Inputs" at bounding box center [864, 55] width 147 height 27
click at [1230, 18] on icon "button" at bounding box center [1234, 18] width 10 height 10
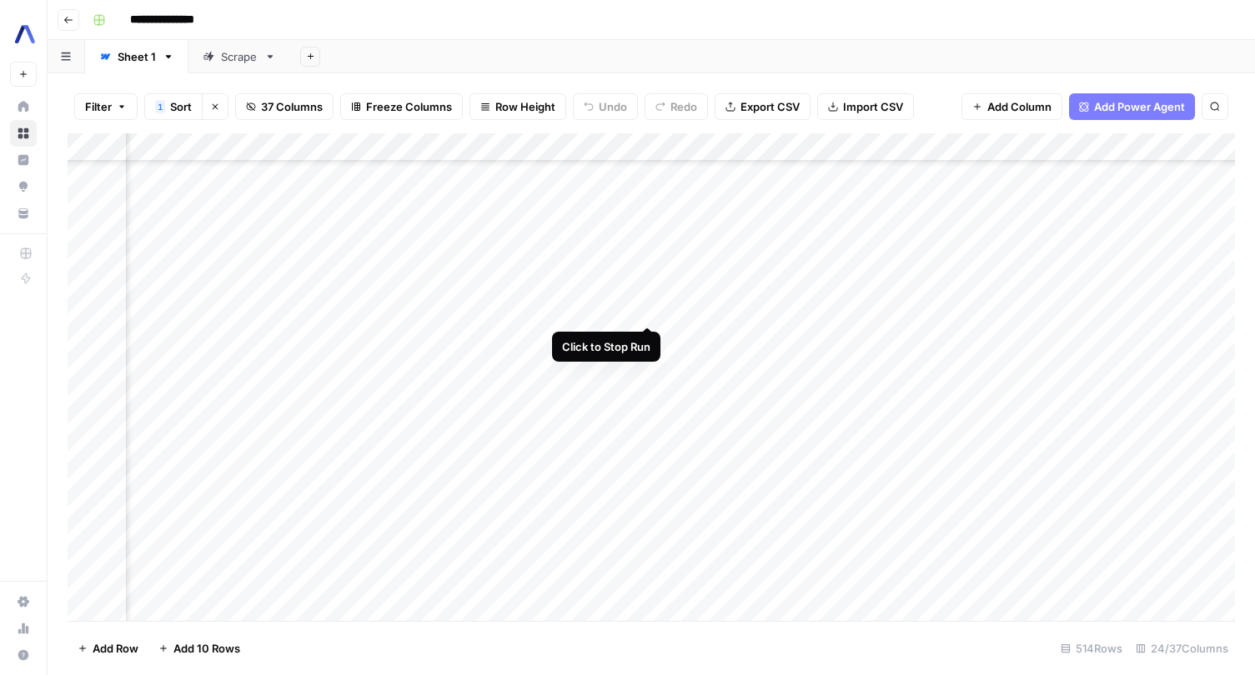
click at [644, 308] on div "Add Column" at bounding box center [651, 377] width 1167 height 488
click at [646, 309] on div "Add Column" at bounding box center [651, 377] width 1167 height 488
click at [644, 308] on div "Add Column" at bounding box center [651, 377] width 1167 height 488
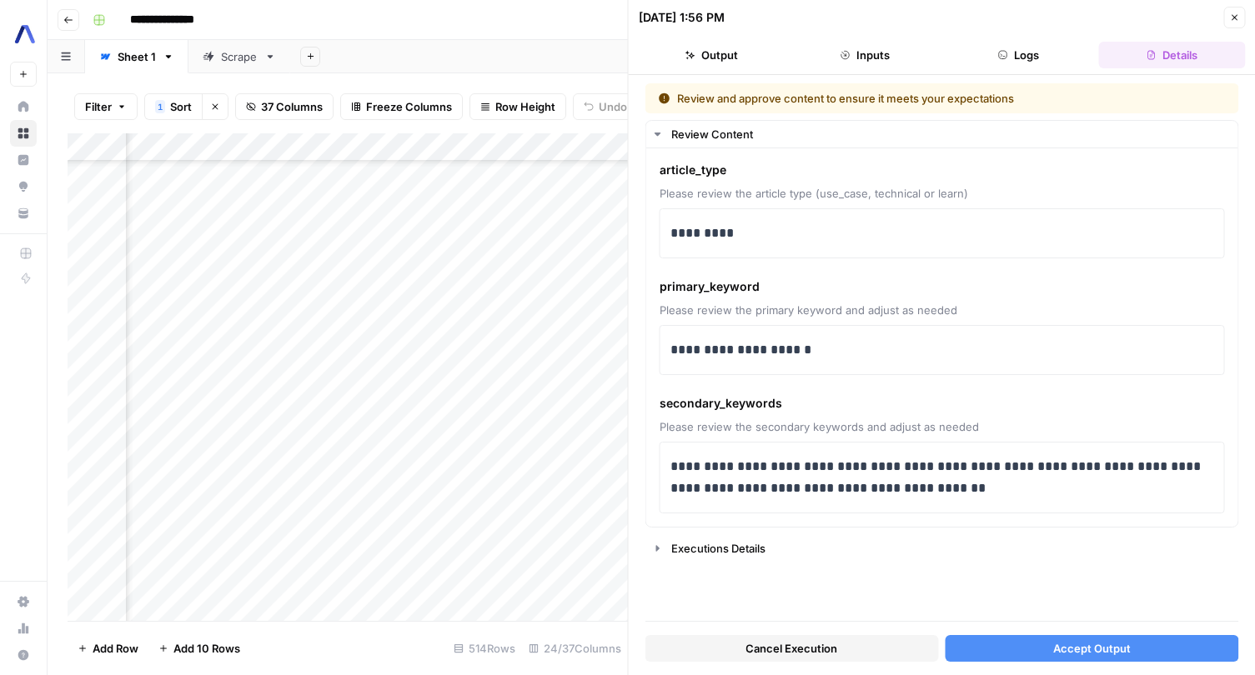
click at [1012, 652] on button "Accept Output" at bounding box center [1090, 648] width 293 height 27
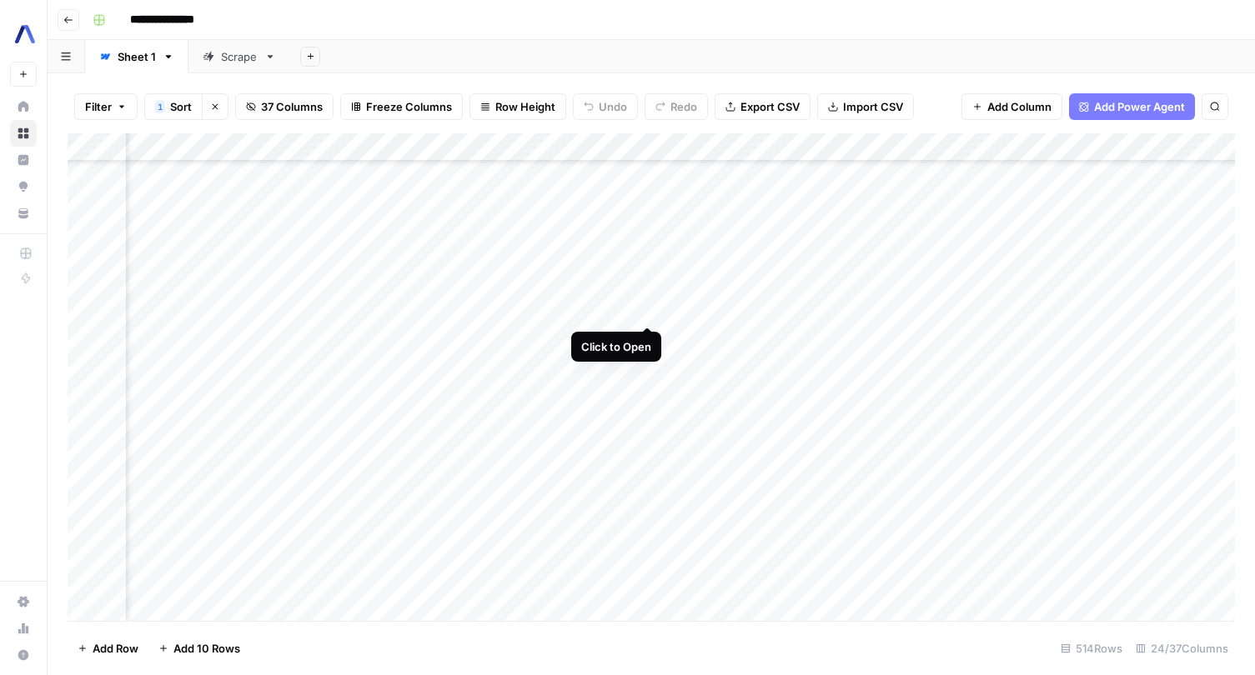
click at [645, 312] on div "Add Column" at bounding box center [651, 377] width 1167 height 488
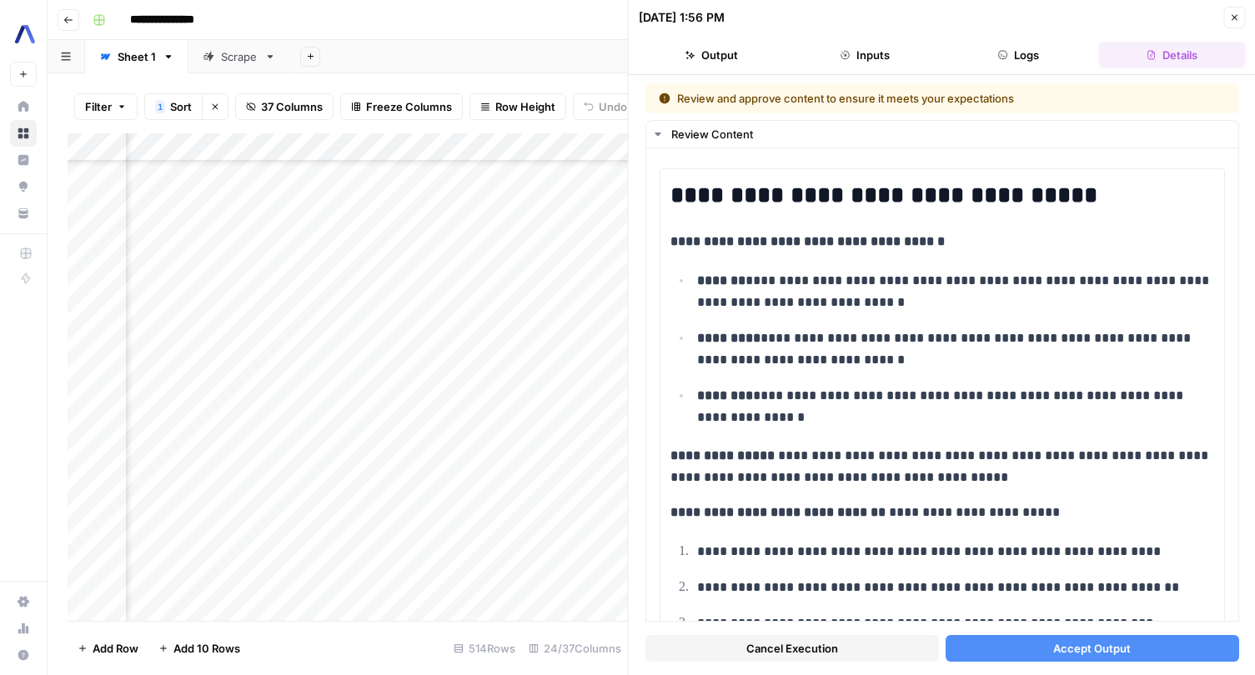
click at [1123, 656] on span "Accept Output" at bounding box center [1092, 648] width 78 height 17
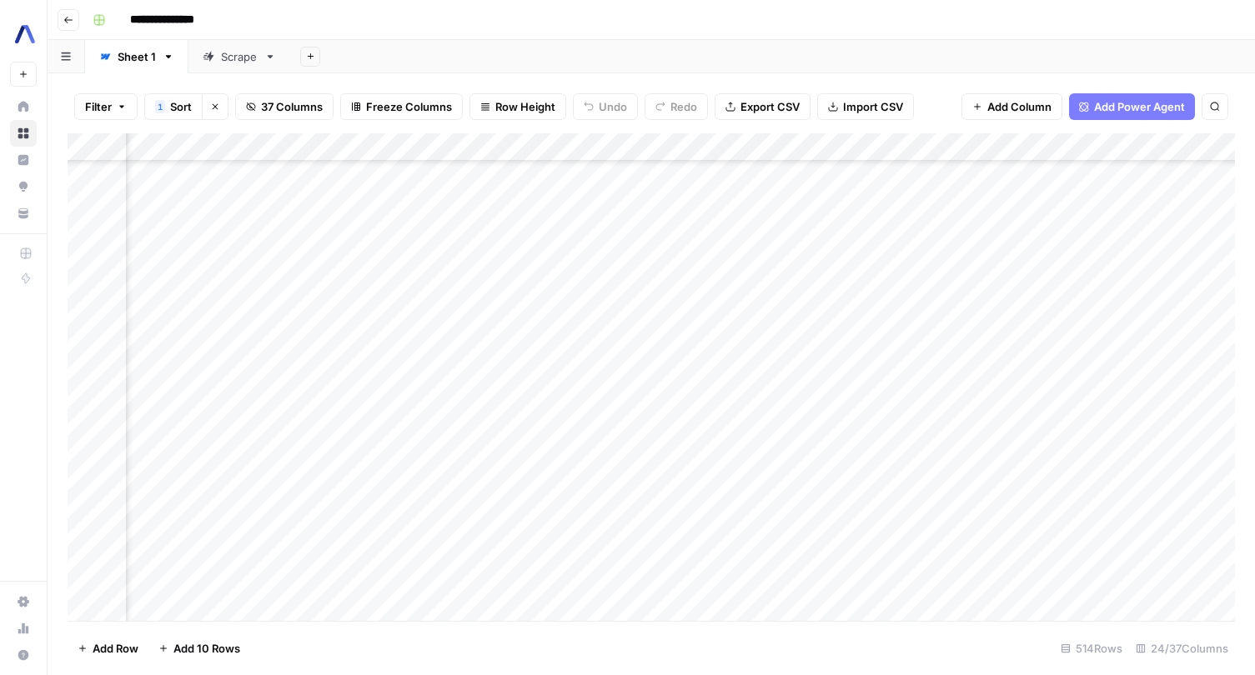
scroll to position [10465, 2096]
click at [449, 311] on div "Add Column" at bounding box center [651, 377] width 1167 height 488
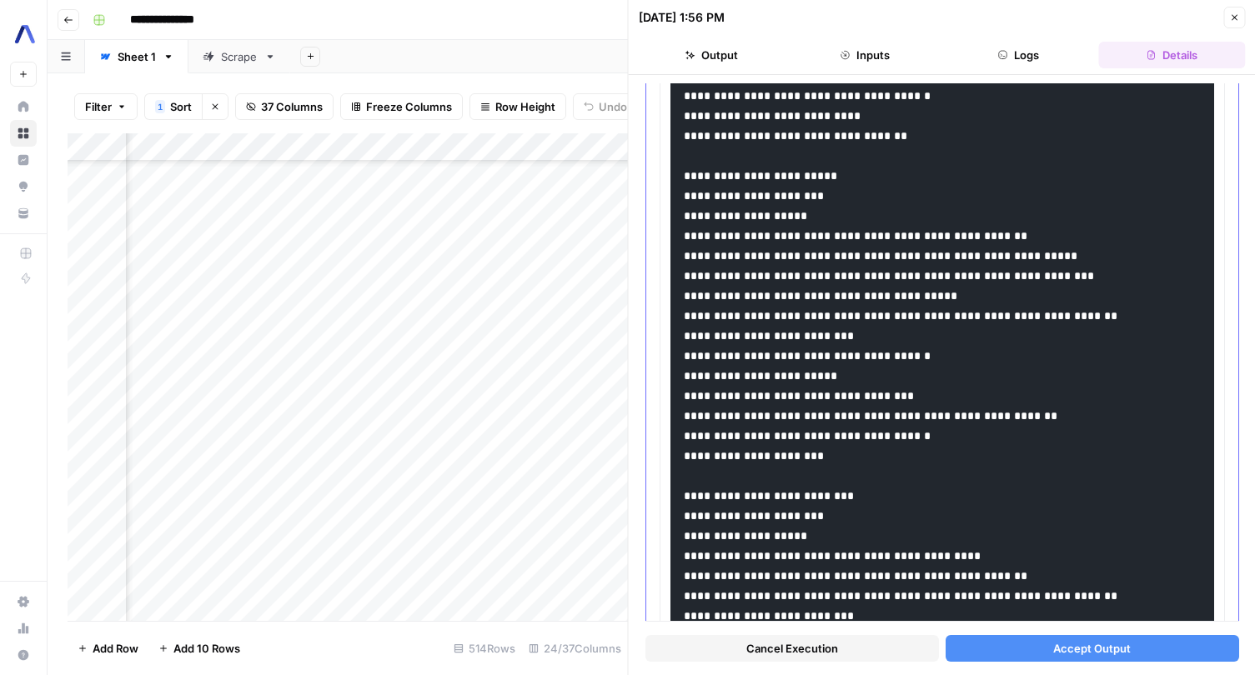
scroll to position [4224, 0]
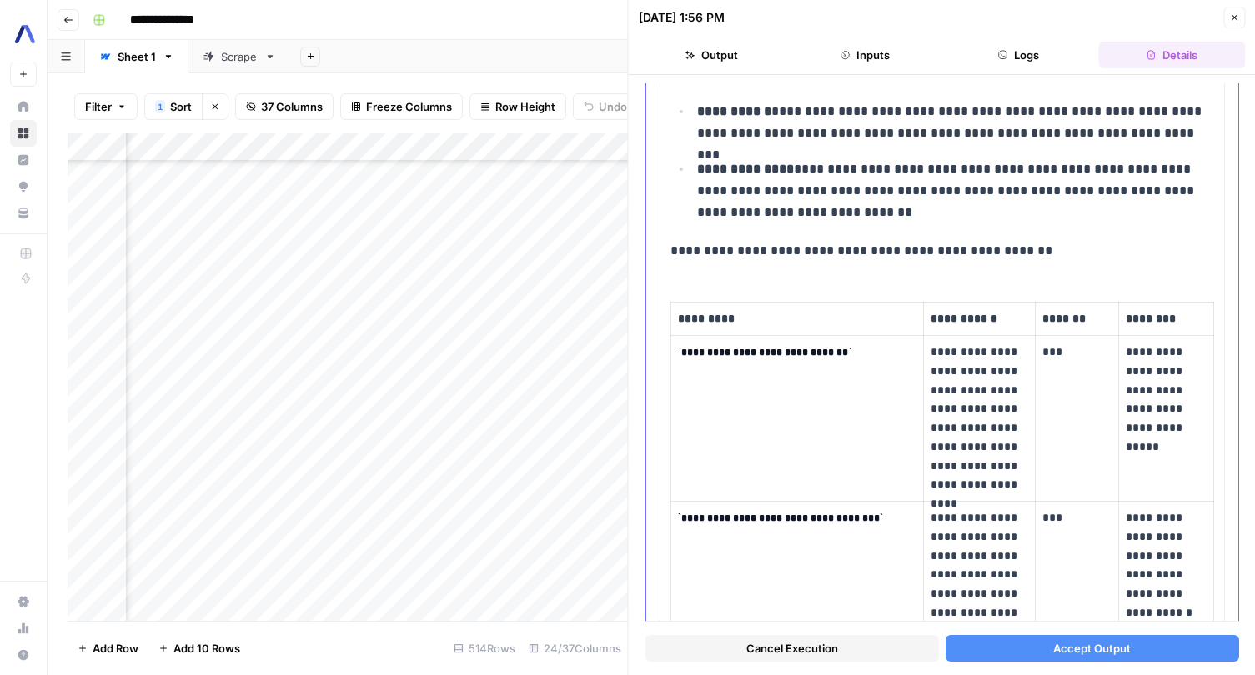
scroll to position [9710, 0]
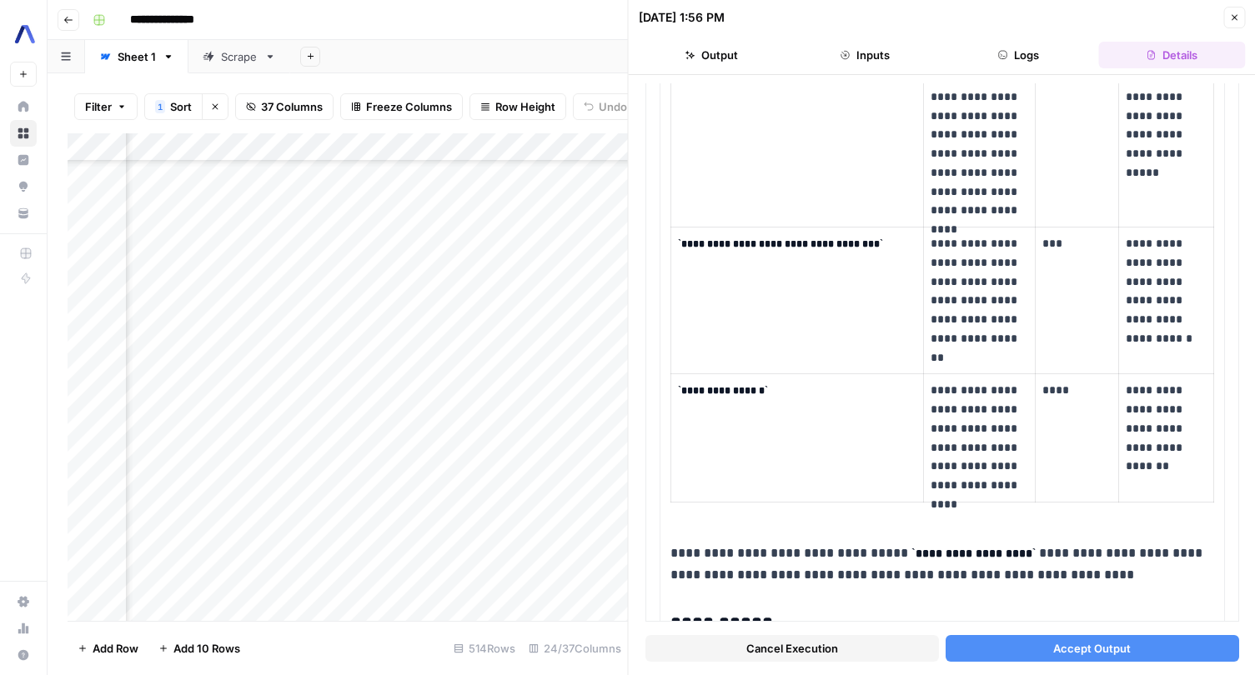
click at [1089, 654] on span "Accept Output" at bounding box center [1092, 648] width 78 height 17
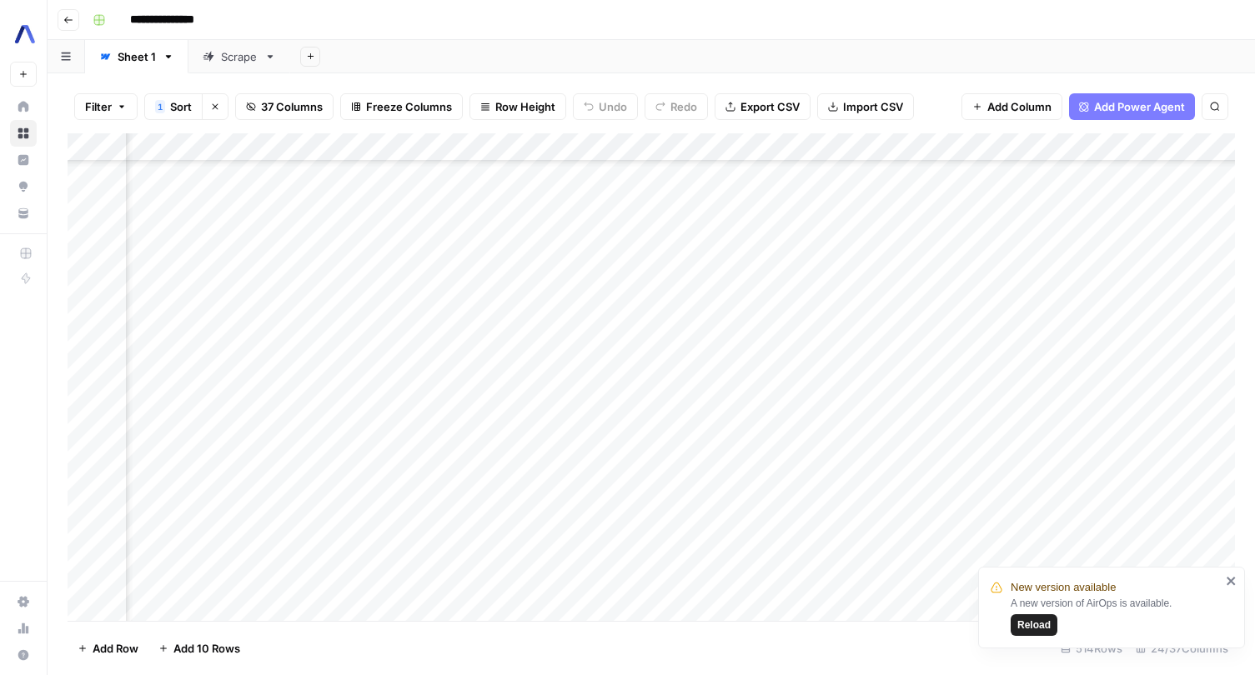
scroll to position [10465, 2629]
click at [759, 313] on div "Add Column" at bounding box center [651, 377] width 1167 height 488
click at [750, 305] on div "Add Column" at bounding box center [651, 377] width 1167 height 488
click at [754, 310] on div at bounding box center [757, 309] width 153 height 31
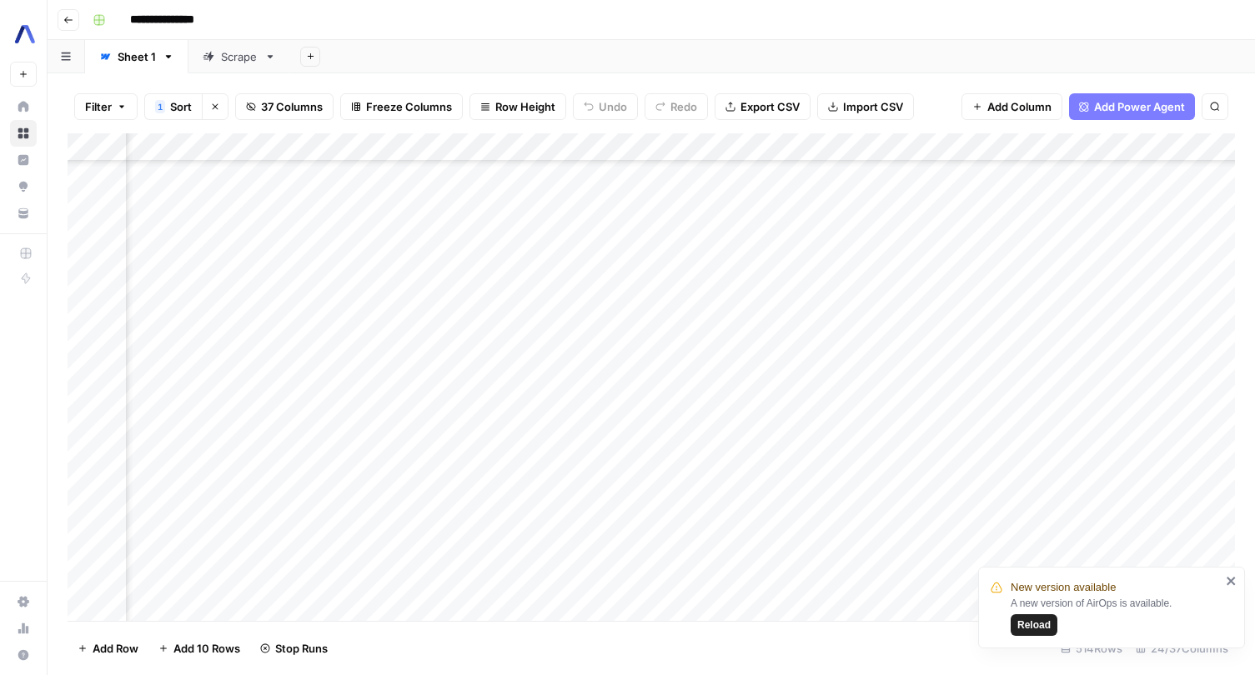
click at [449, 344] on div "Add Column" at bounding box center [651, 377] width 1167 height 488
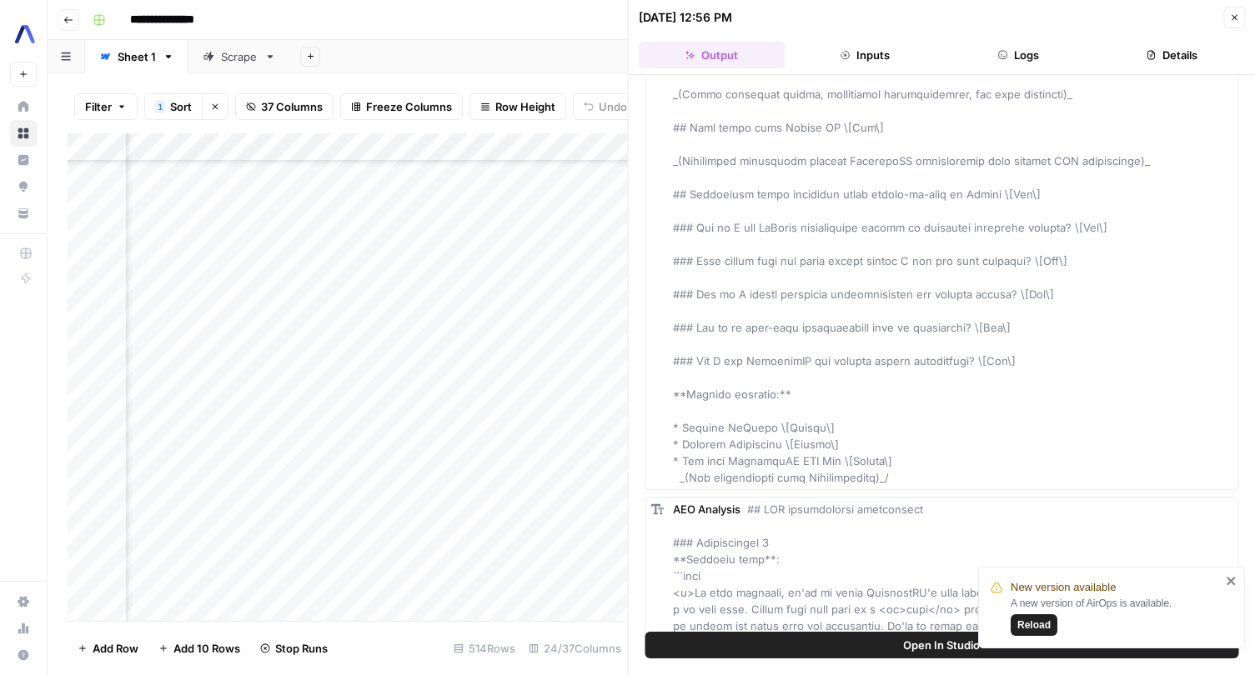
scroll to position [9774, 0]
click at [584, 312] on div "Add Column" at bounding box center [348, 377] width 560 height 488
click at [1233, 11] on button "Close" at bounding box center [1234, 18] width 22 height 22
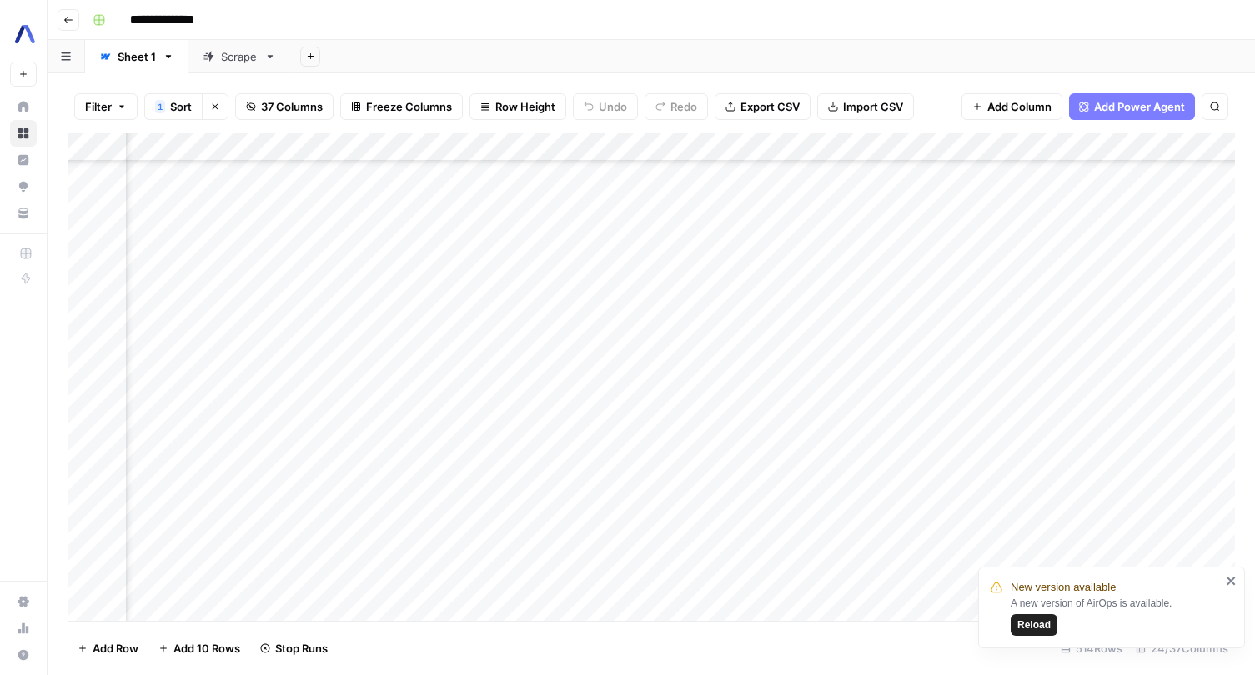
scroll to position [10429, 2791]
click at [289, 344] on div "Add Column" at bounding box center [651, 377] width 1167 height 488
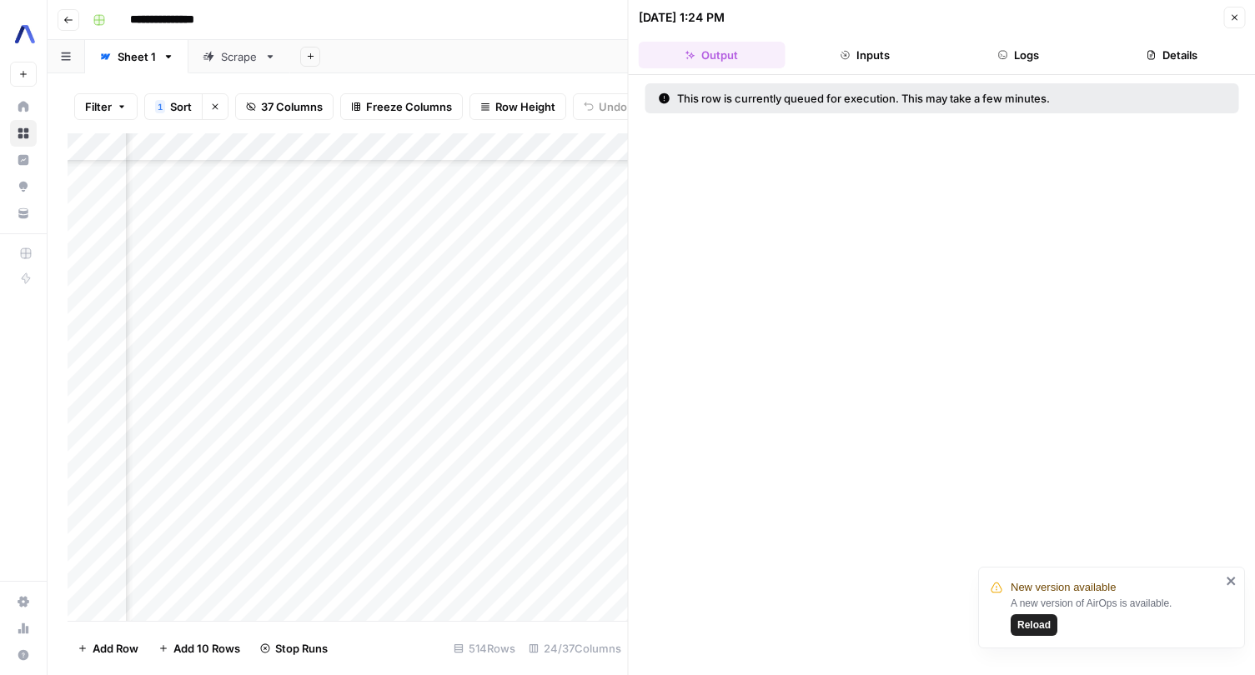
click at [1042, 624] on span "Reload" at bounding box center [1033, 625] width 33 height 15
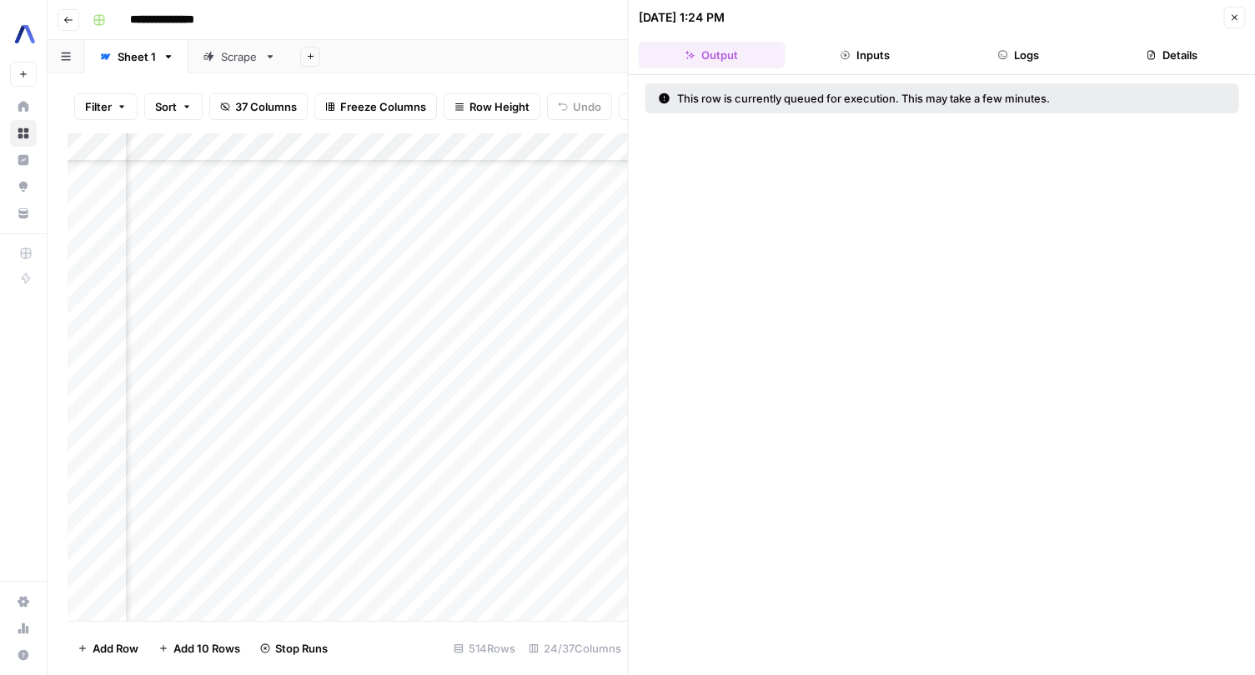
scroll to position [11430, 2967]
click at [1235, 14] on icon "button" at bounding box center [1234, 18] width 10 height 10
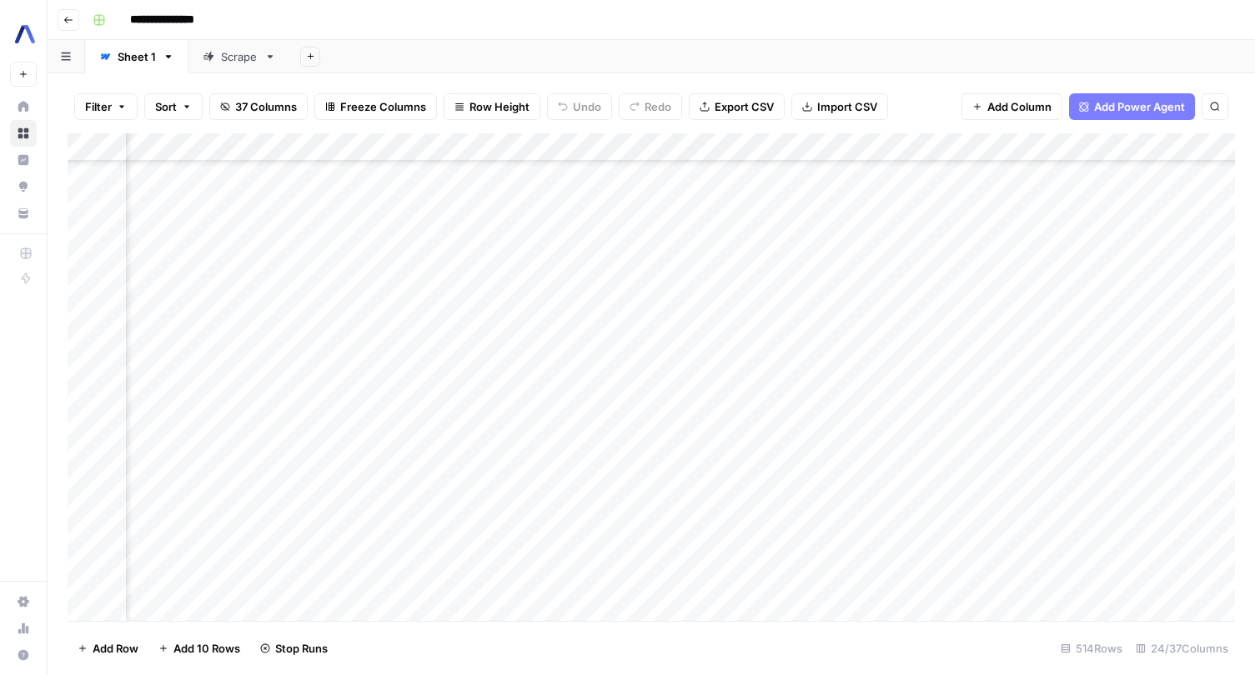
scroll to position [11432, 3179]
click at [1121, 361] on div "Add Column" at bounding box center [651, 377] width 1167 height 488
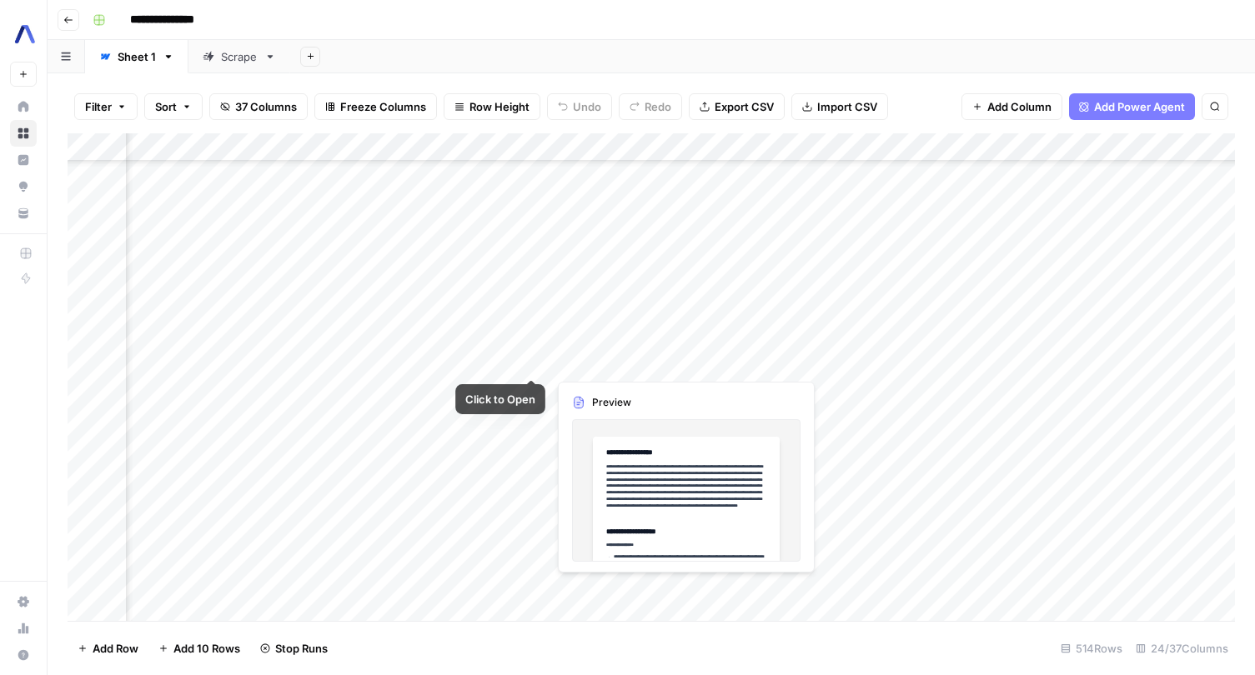
scroll to position [11432, 2248]
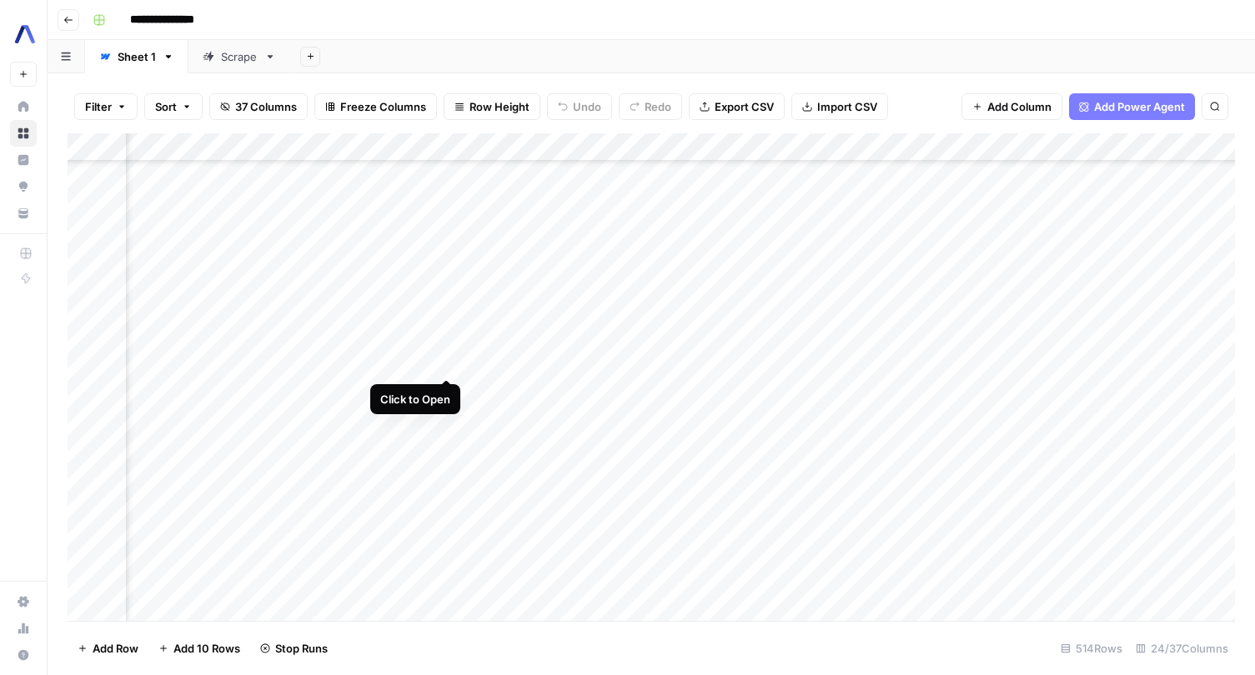
click at [443, 358] on div "Add Column" at bounding box center [651, 377] width 1167 height 488
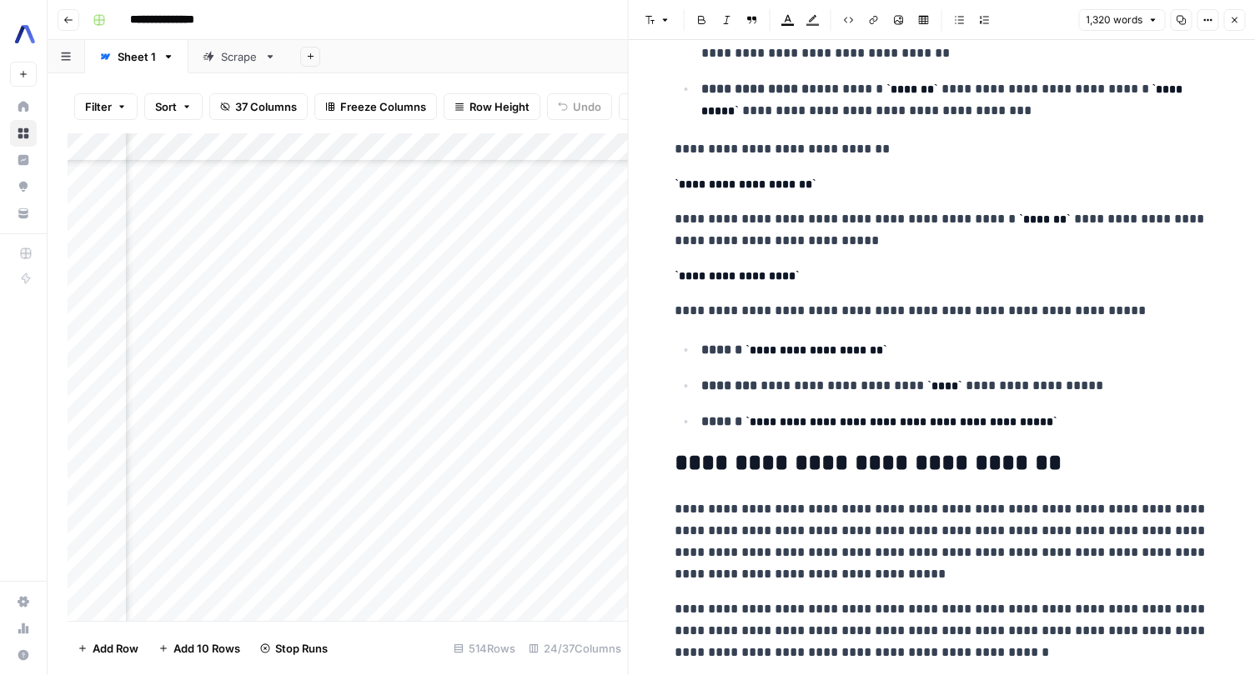
scroll to position [772, 0]
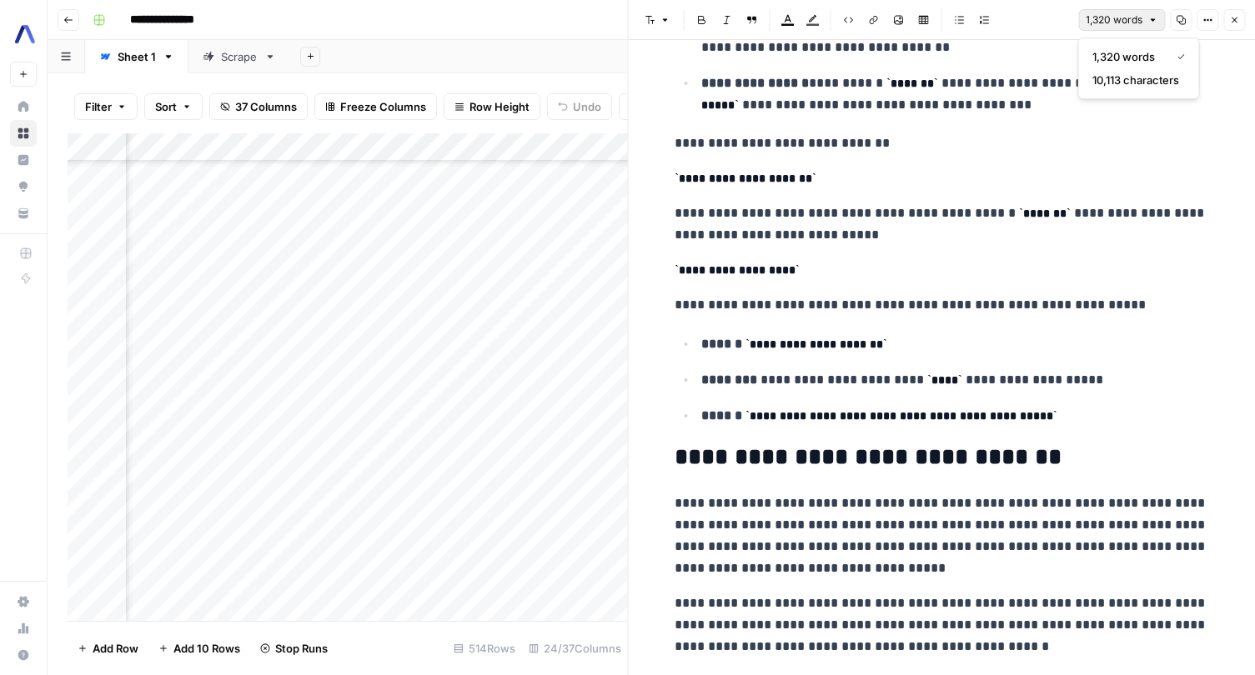
click at [1144, 19] on button "1,320 words" at bounding box center [1121, 20] width 87 height 22
click at [969, 408] on p "**********" at bounding box center [954, 416] width 507 height 22
click at [1204, 25] on button "Options" at bounding box center [1207, 20] width 22 height 22
click at [1147, 173] on span "Code" at bounding box center [1157, 176] width 80 height 17
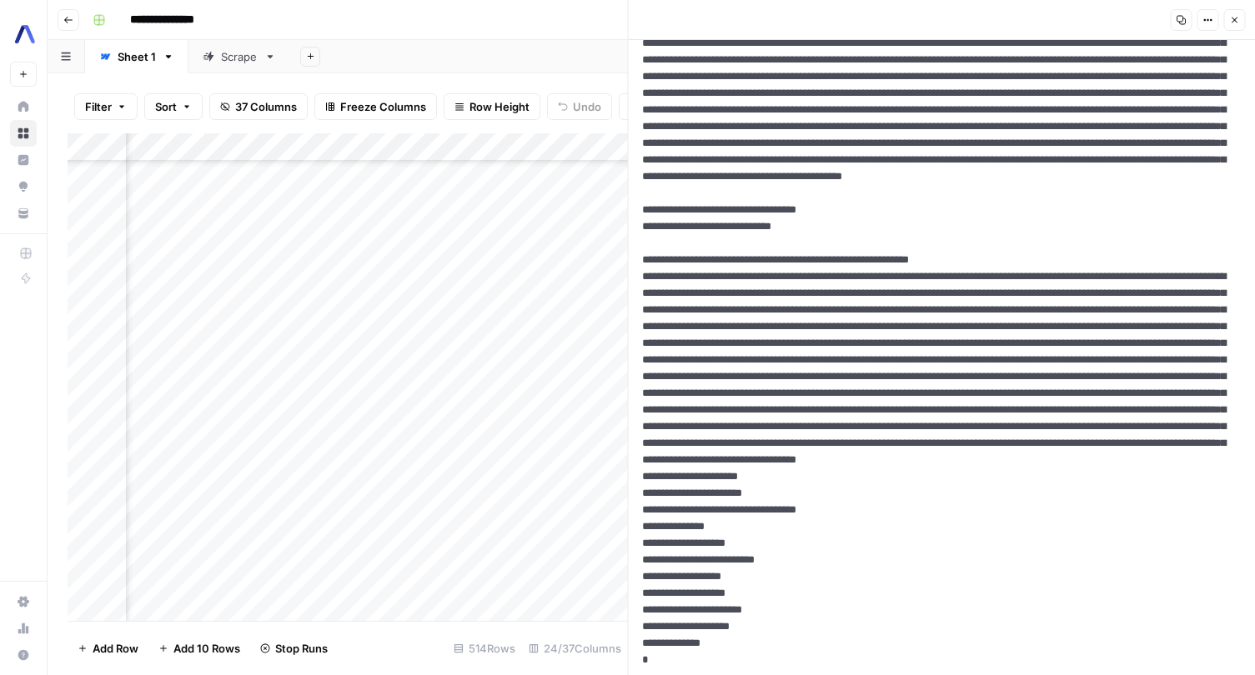
scroll to position [0, 0]
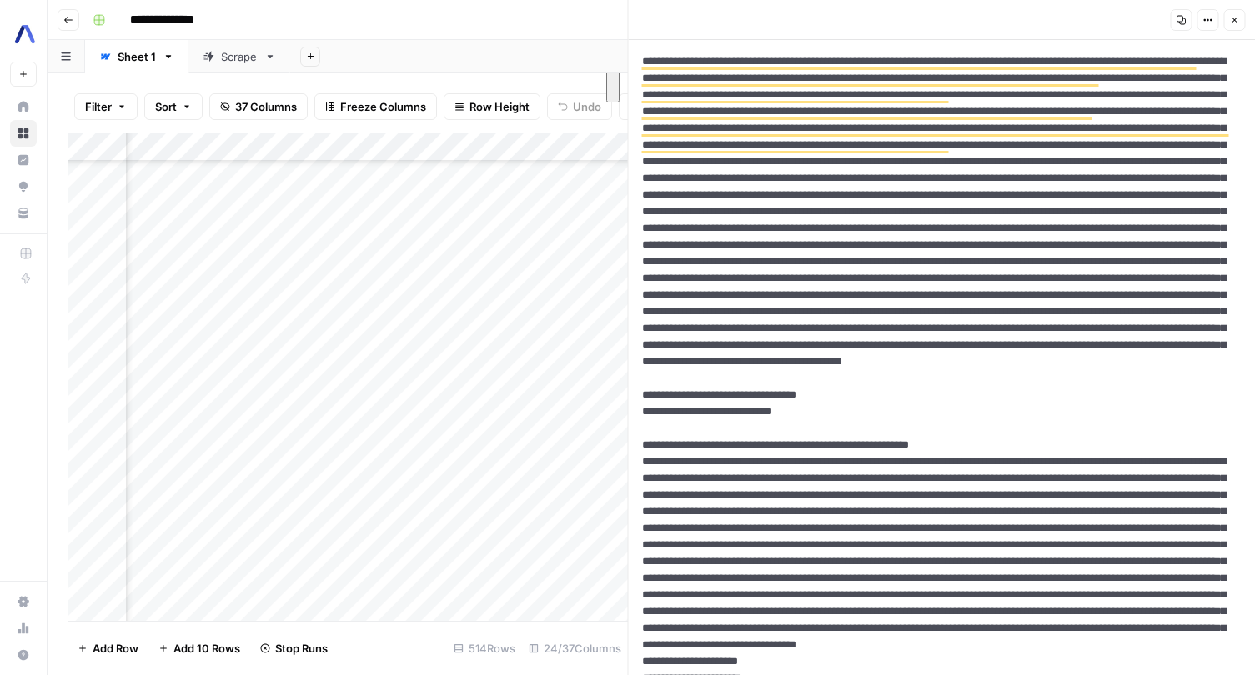
drag, startPoint x: 754, startPoint y: 398, endPoint x: 901, endPoint y: 445, distance: 155.0
drag, startPoint x: 966, startPoint y: 443, endPoint x: 864, endPoint y: 403, distance: 110.1
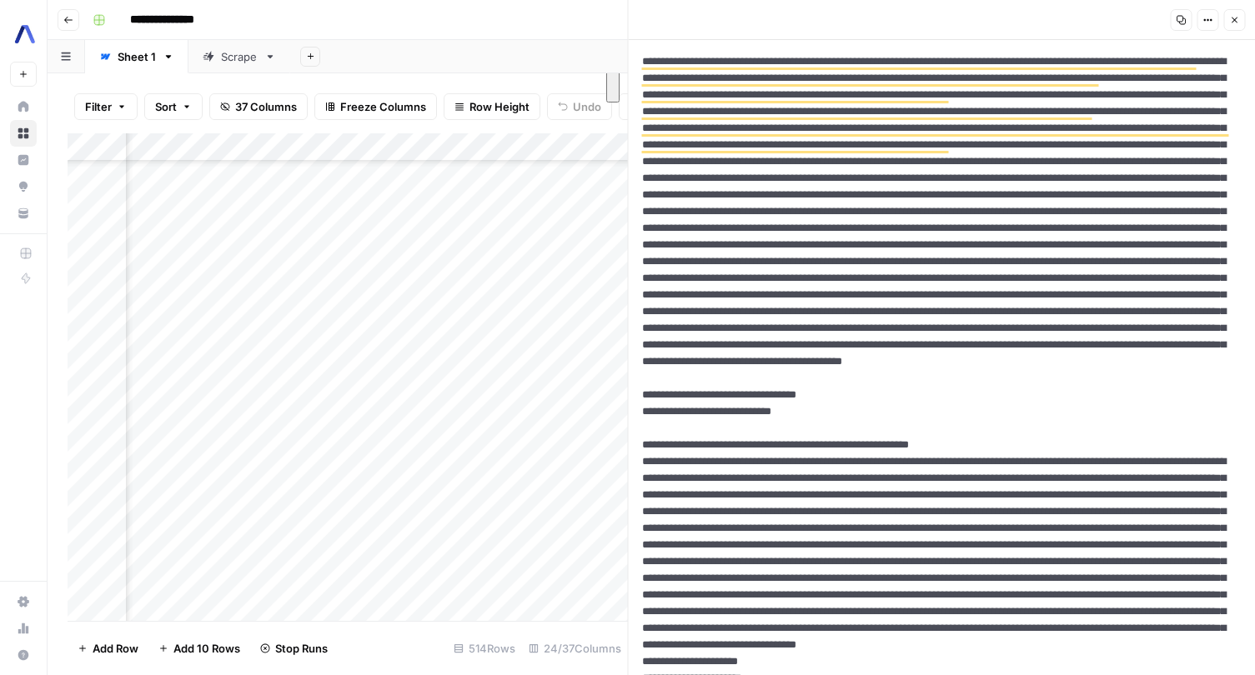
drag, startPoint x: 967, startPoint y: 443, endPoint x: 776, endPoint y: 399, distance: 195.9
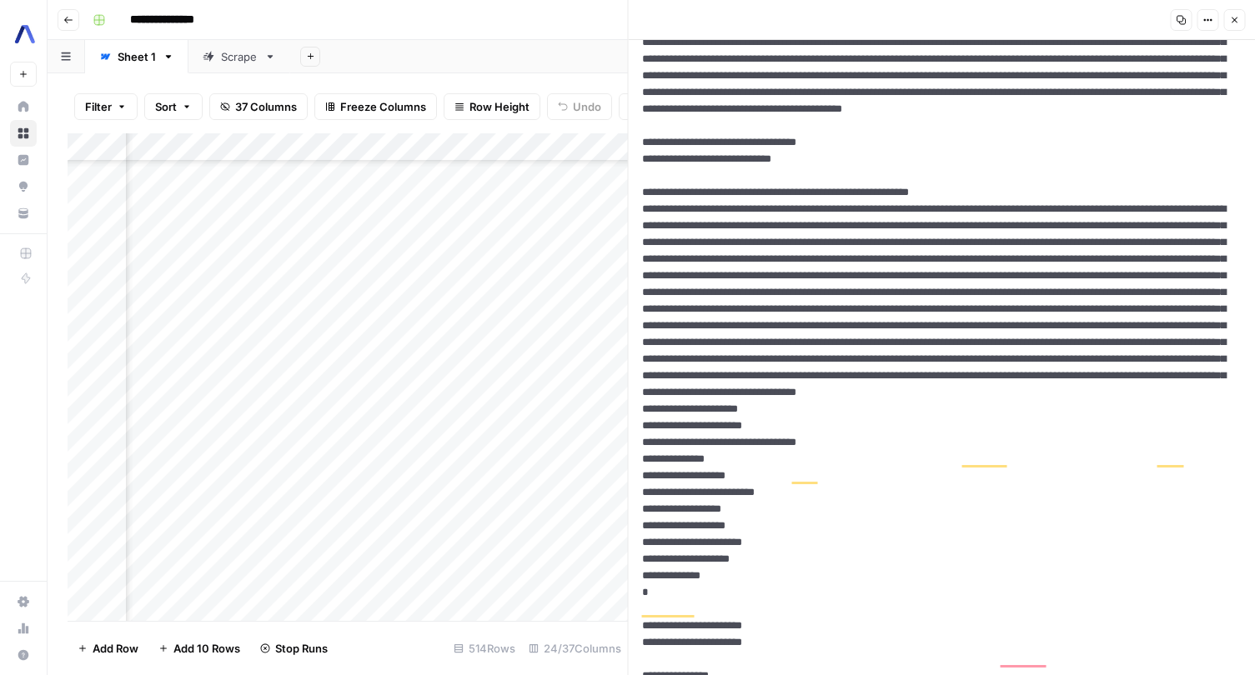
scroll to position [303, 0]
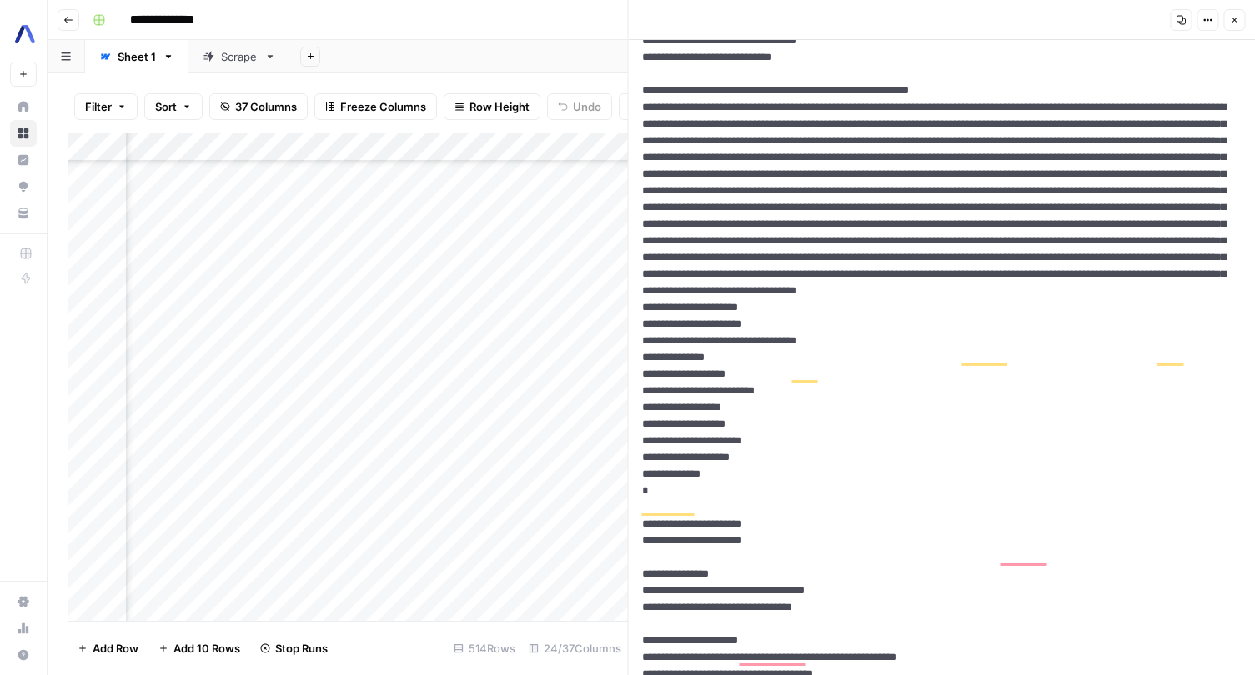
drag, startPoint x: 771, startPoint y: 394, endPoint x: 671, endPoint y: 461, distance: 120.2
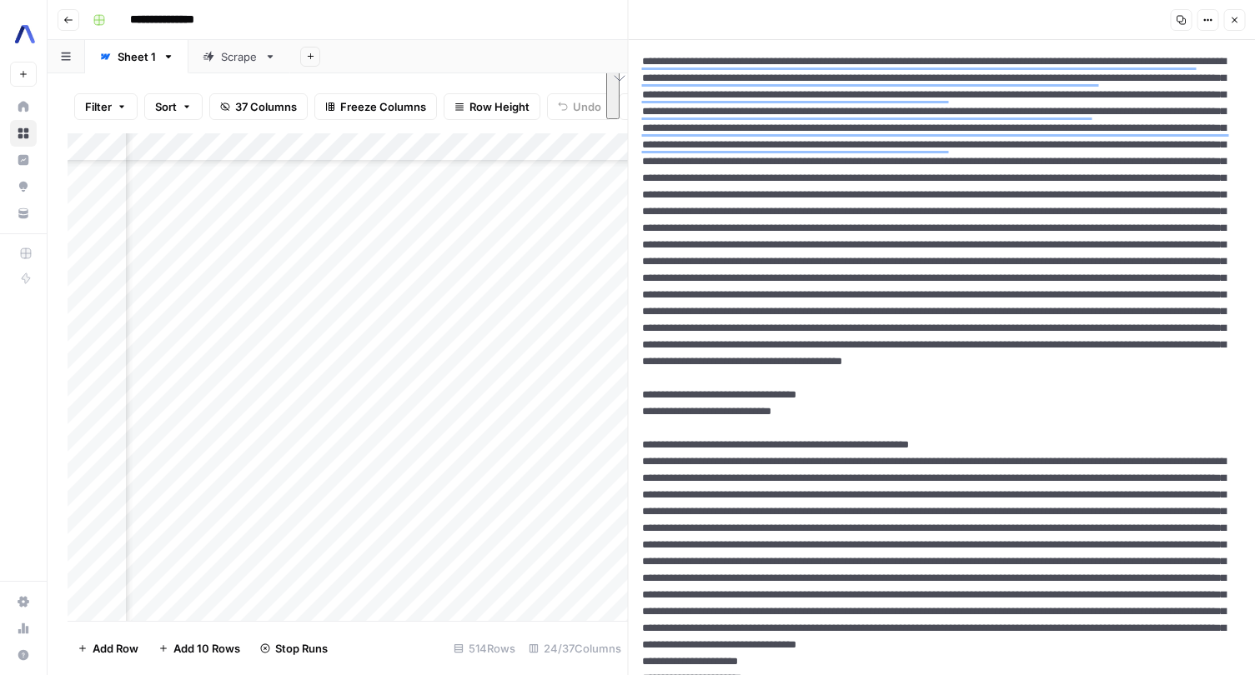
scroll to position [354, 0]
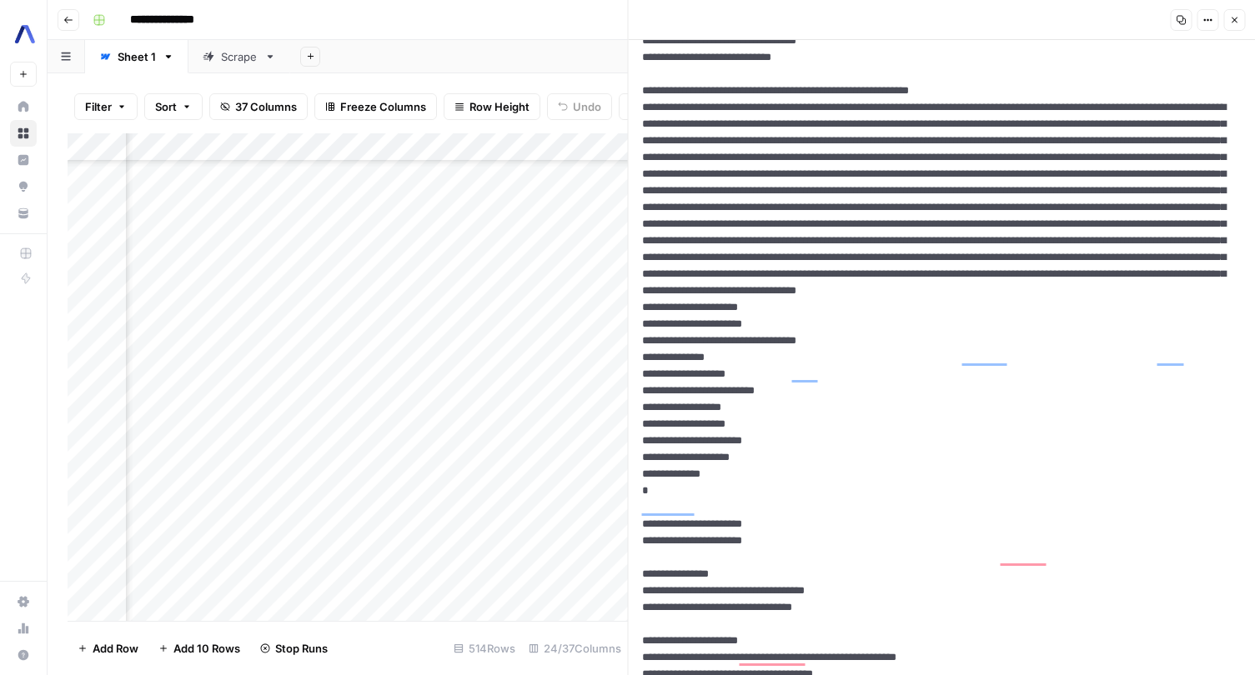
click at [1238, 18] on icon "button" at bounding box center [1234, 20] width 10 height 10
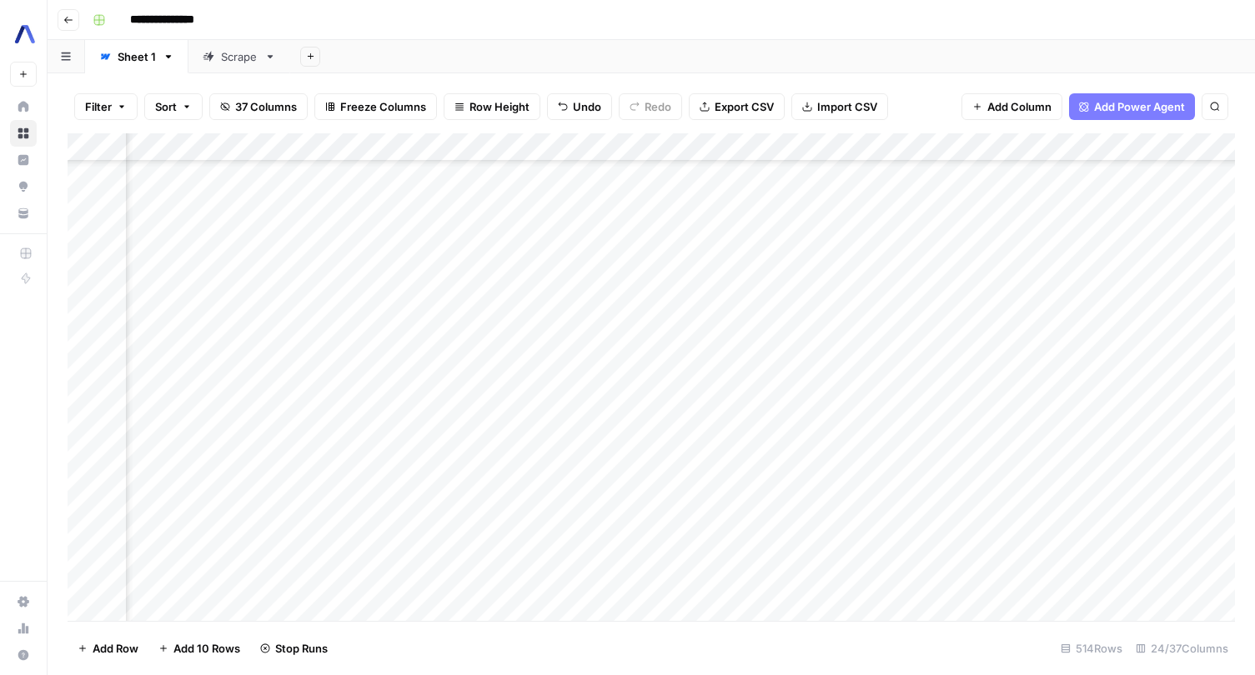
scroll to position [11432, 2887]
